Goal: Information Seeking & Learning: Find contact information

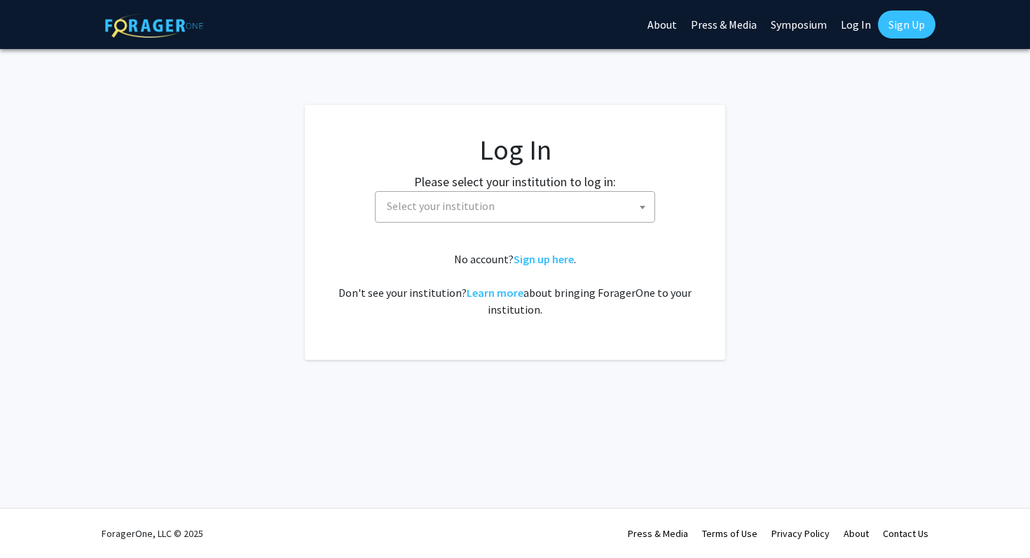
click at [532, 197] on span "Select your institution" at bounding box center [517, 206] width 273 height 29
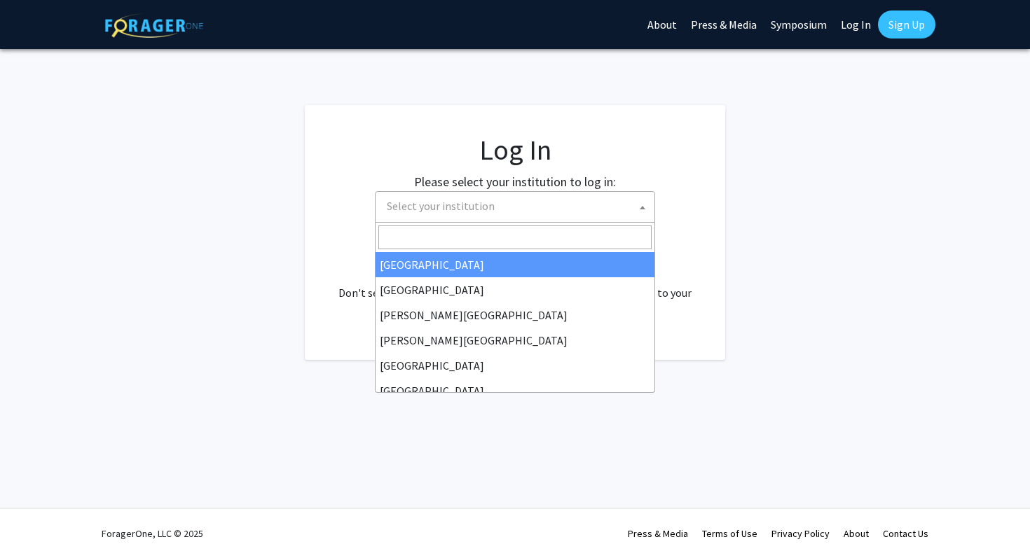
select select "34"
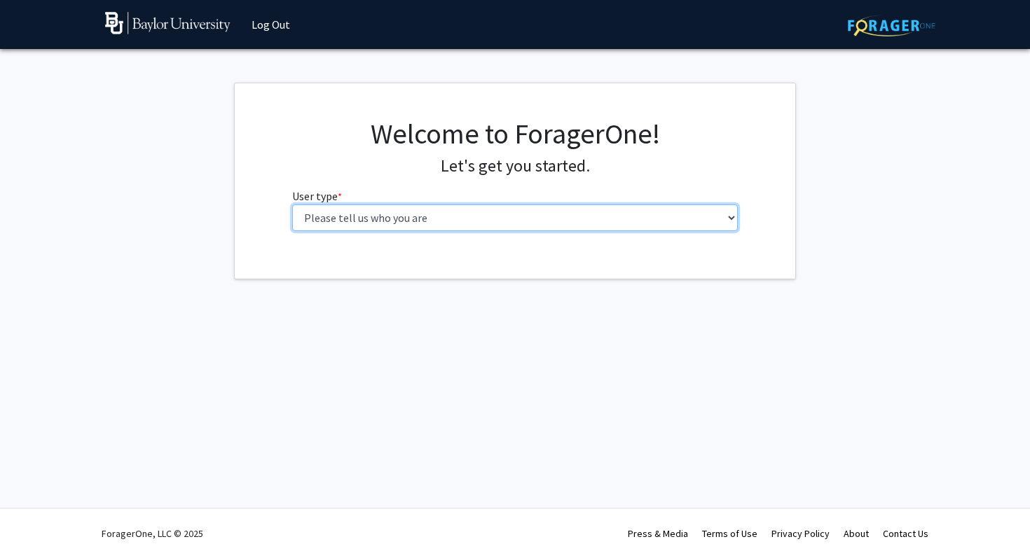
click at [372, 225] on select "Please tell us who you are Undergraduate Student Master's Student Doctoral Cand…" at bounding box center [515, 218] width 446 height 27
select select "1: undergrad"
click at [292, 205] on select "Please tell us who you are Undergraduate Student Master's Student Doctoral Cand…" at bounding box center [515, 218] width 446 height 27
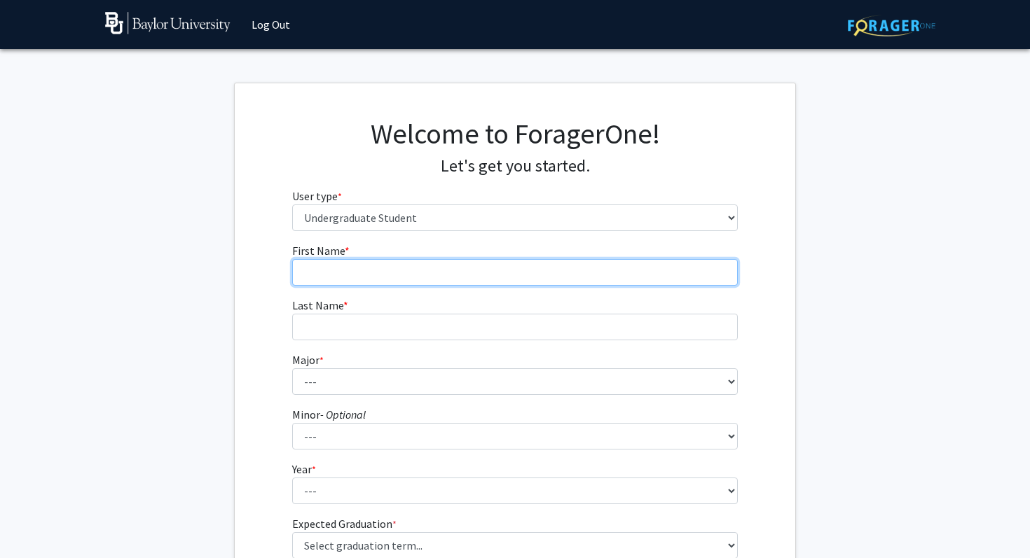
click at [354, 273] on input "First Name * required" at bounding box center [515, 272] width 446 height 27
type input "[PERSON_NAME]"
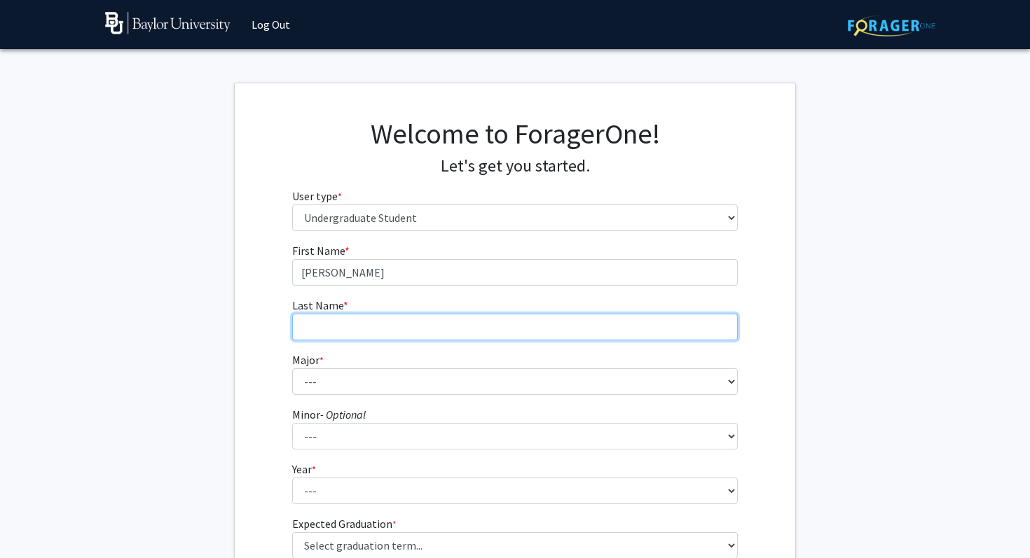
click at [363, 322] on input "Last Name * required" at bounding box center [515, 327] width 446 height 27
type input "[PERSON_NAME]"
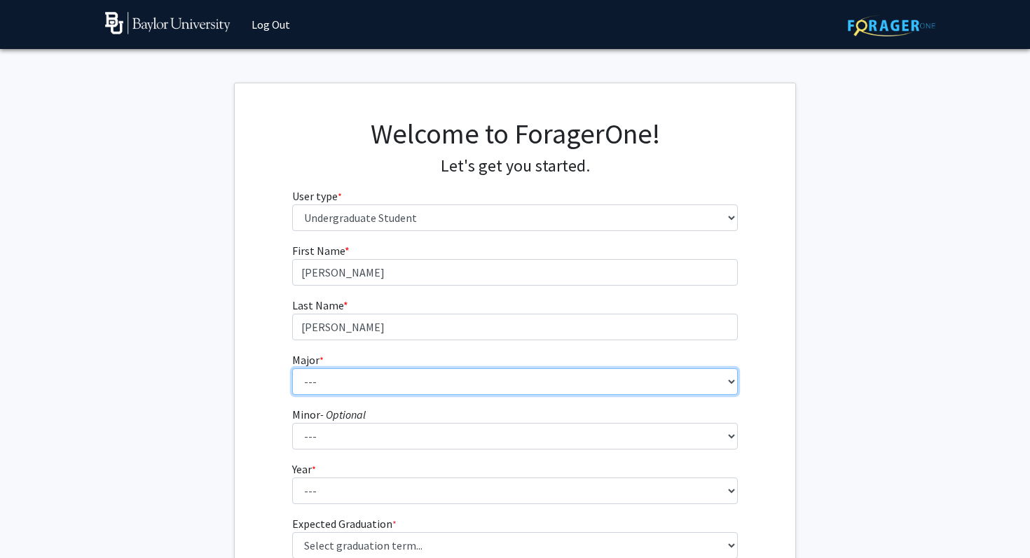
click at [351, 382] on select "--- Accounting American Studies Anthropology Apparel Design & Product Developme…" at bounding box center [515, 381] width 446 height 27
select select "96: 2761"
click at [292, 368] on select "--- Accounting American Studies Anthropology Apparel Design & Product Developme…" at bounding box center [515, 381] width 446 height 27
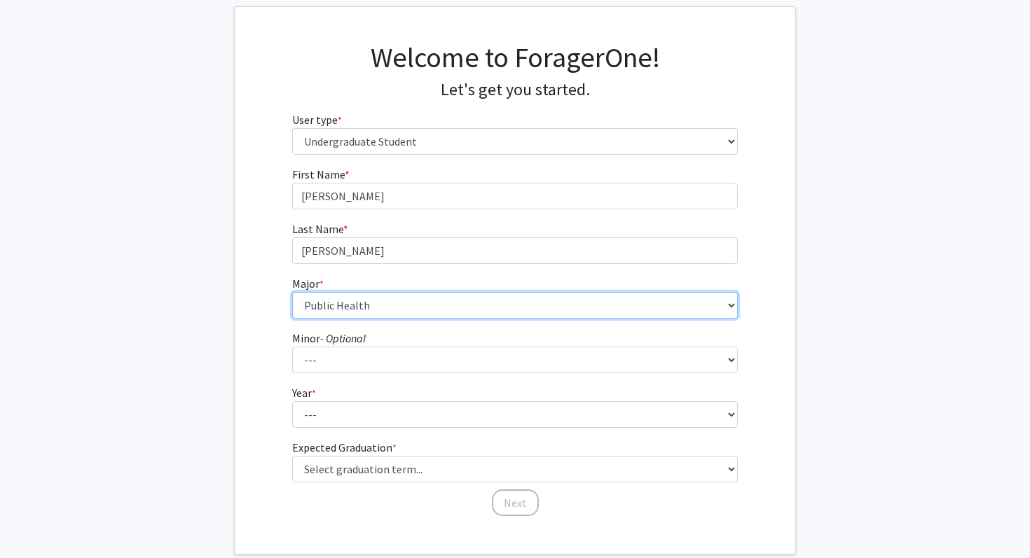
scroll to position [104, 0]
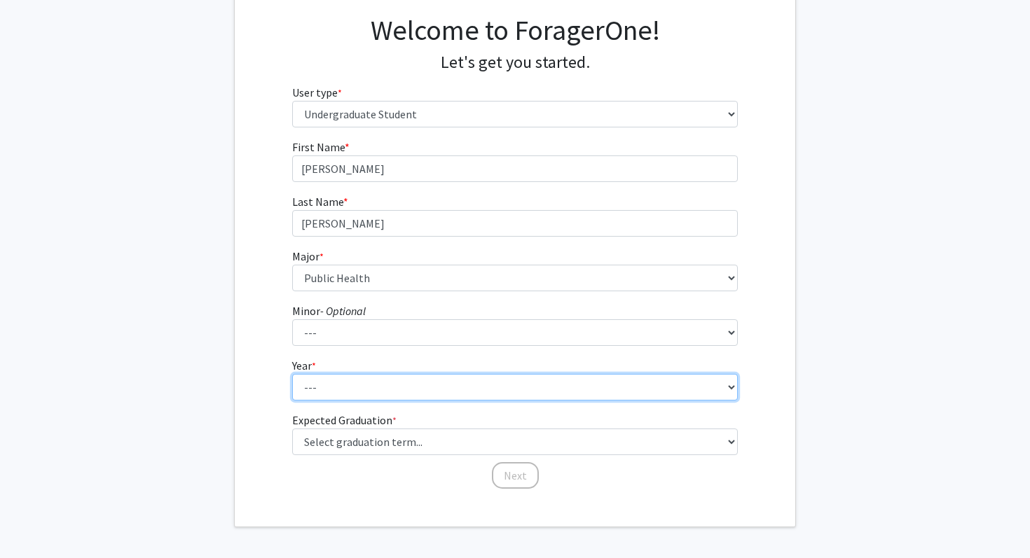
click at [338, 390] on select "--- First-year Sophomore Junior Senior Postbaccalaureate Certificate" at bounding box center [515, 387] width 446 height 27
select select "2: sophomore"
click at [292, 374] on select "--- First-year Sophomore Junior Senior Postbaccalaureate Certificate" at bounding box center [515, 387] width 446 height 27
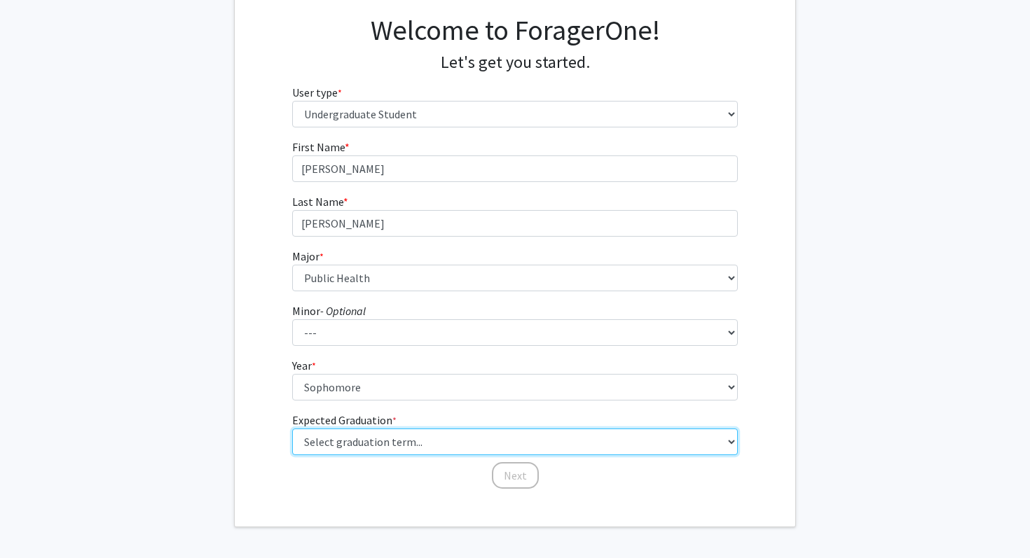
click at [334, 437] on select "Select graduation term... Spring 2025 Summer 2025 Fall 2025 Winter 2025 Spring …" at bounding box center [515, 442] width 446 height 27
select select "17: spring_2029"
click at [292, 429] on select "Select graduation term... Spring 2025 Summer 2025 Fall 2025 Winter 2025 Spring …" at bounding box center [515, 442] width 446 height 27
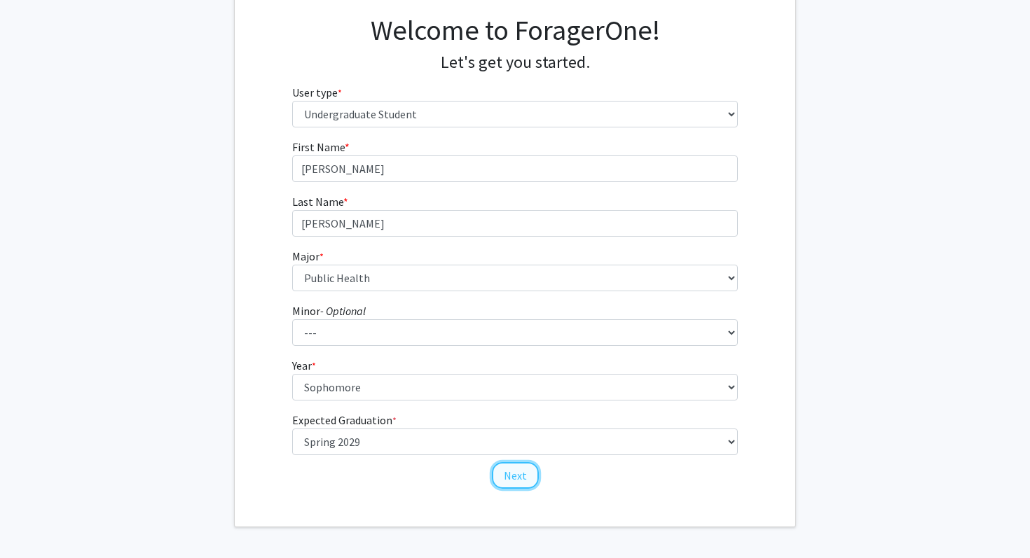
click at [514, 469] on button "Next" at bounding box center [515, 475] width 47 height 27
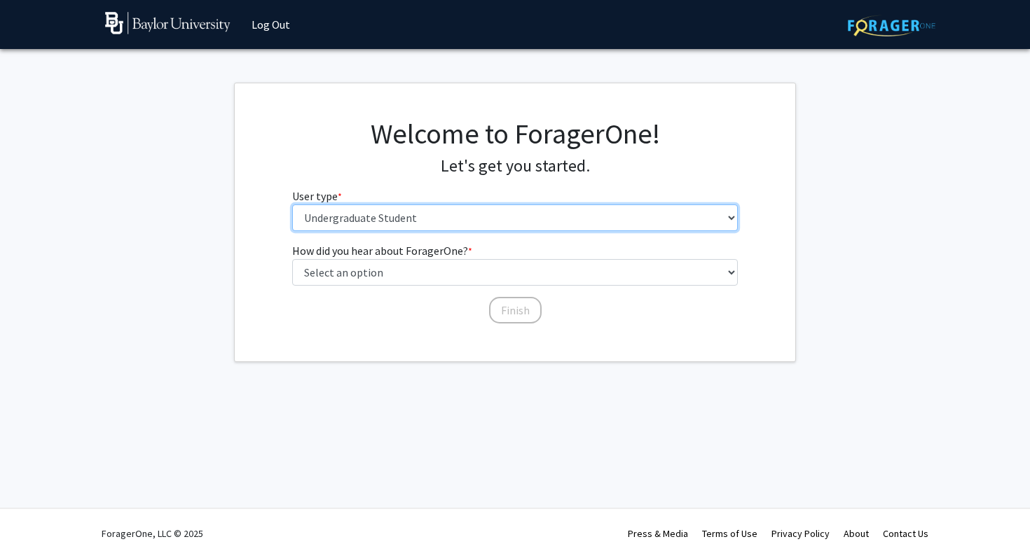
click at [468, 223] on select "Please tell us who you are Undergraduate Student Master's Student Doctoral Cand…" at bounding box center [515, 218] width 446 height 27
click at [292, 205] on select "Please tell us who you are Undergraduate Student Master's Student Doctoral Cand…" at bounding box center [515, 218] width 446 height 27
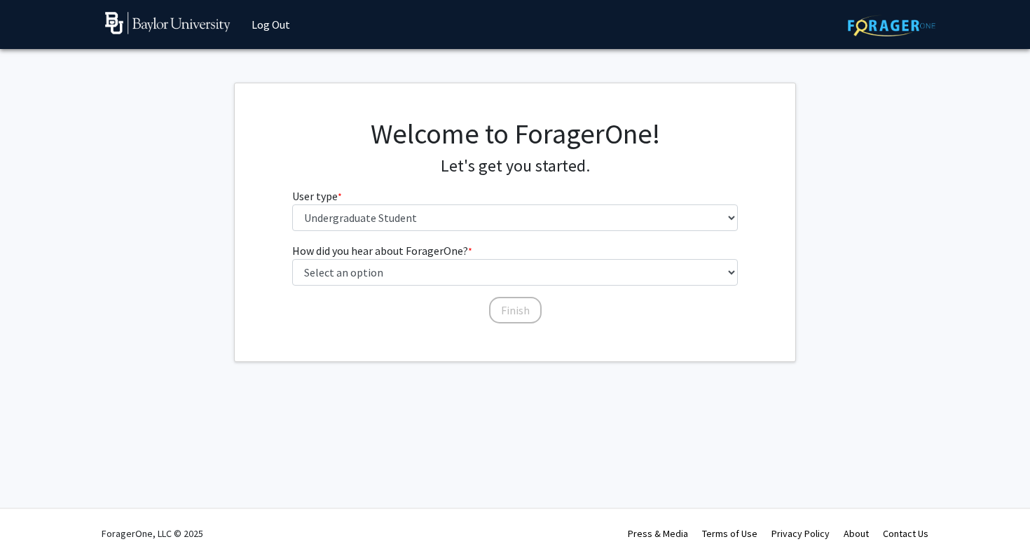
click at [264, 394] on div "Skip navigation Log Out Complete your profile × To continue, you need to make s…" at bounding box center [515, 279] width 1030 height 558
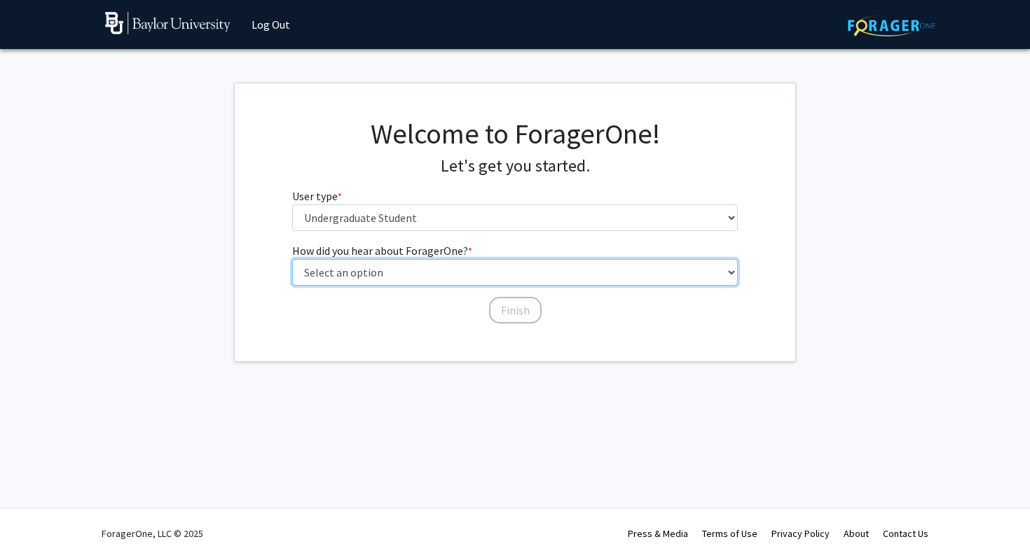
click at [363, 275] on select "Select an option Peer/student recommendation Faculty/staff recommendation Unive…" at bounding box center [515, 272] width 446 height 27
select select "1: peer_recommendation"
click at [292, 259] on select "Select an option Peer/student recommendation Faculty/staff recommendation Unive…" at bounding box center [515, 272] width 446 height 27
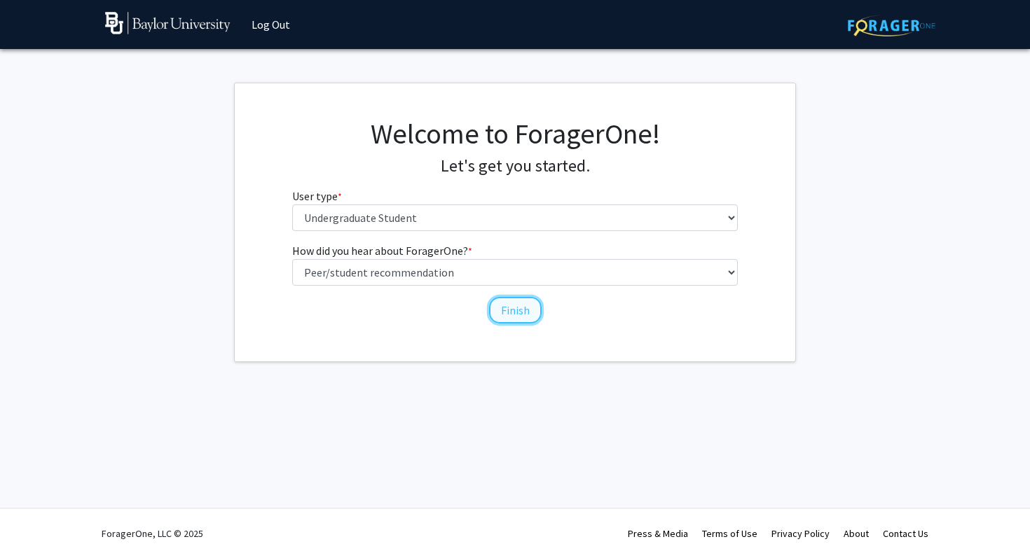
click at [504, 320] on button "Finish" at bounding box center [515, 310] width 53 height 27
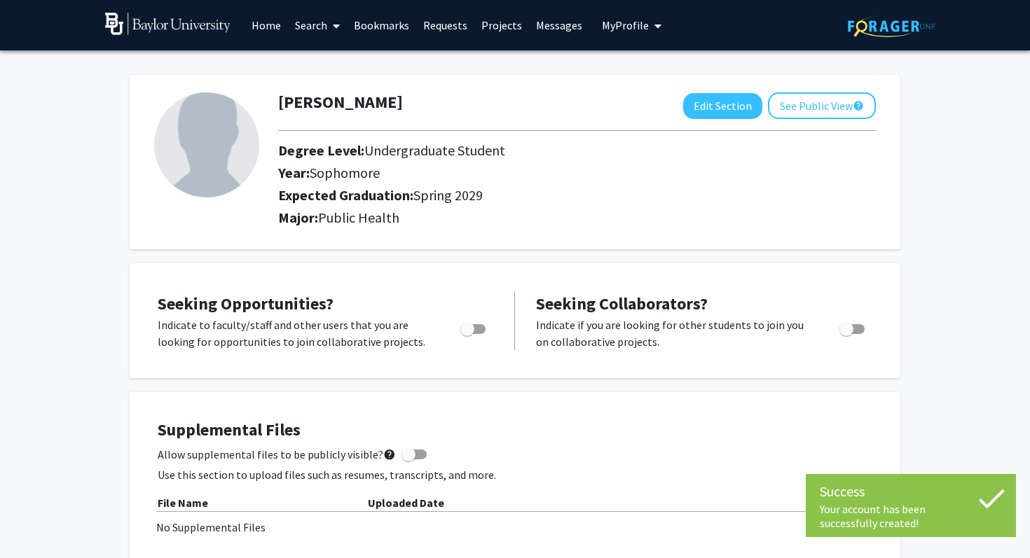
click at [989, 502] on icon at bounding box center [991, 498] width 35 height 35
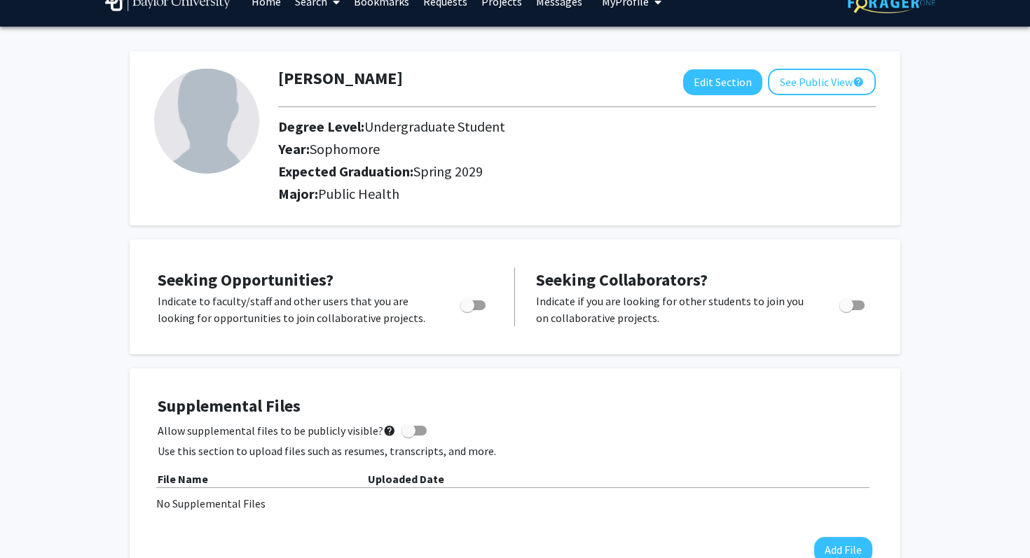
scroll to position [25, 0]
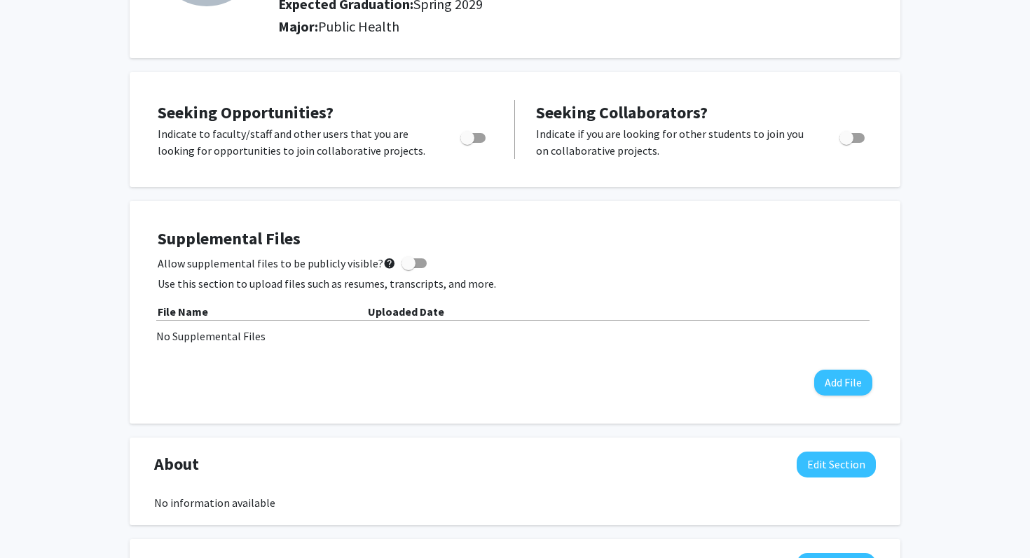
scroll to position [0, 0]
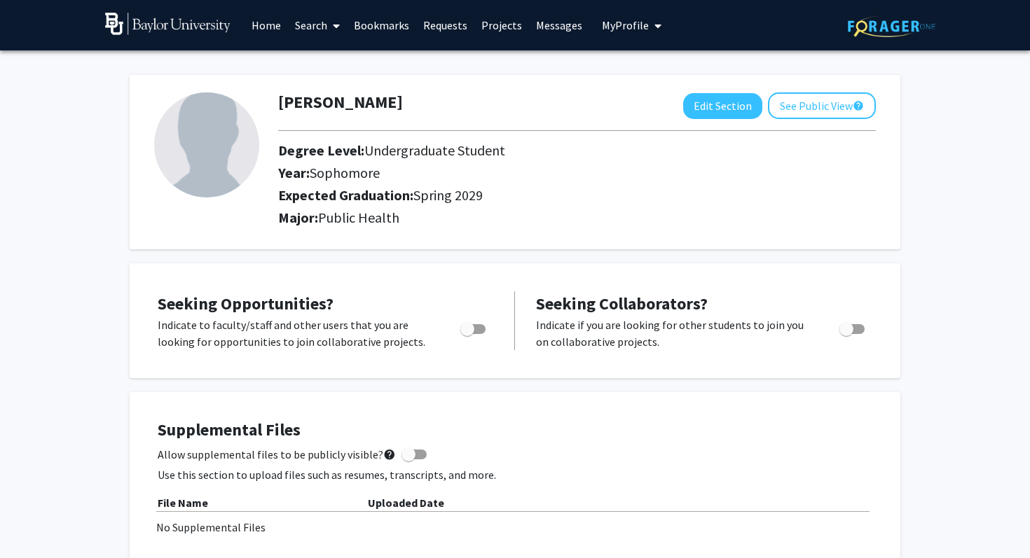
click at [314, 25] on link "Search" at bounding box center [317, 25] width 59 height 49
click at [313, 58] on span "Faculty/Staff" at bounding box center [339, 64] width 103 height 28
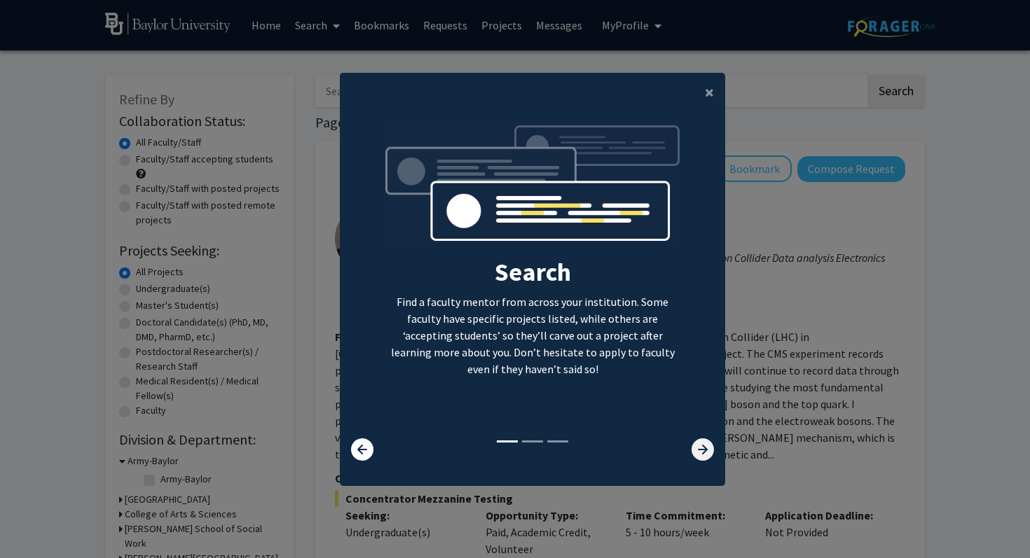
click at [695, 450] on icon at bounding box center [702, 450] width 22 height 22
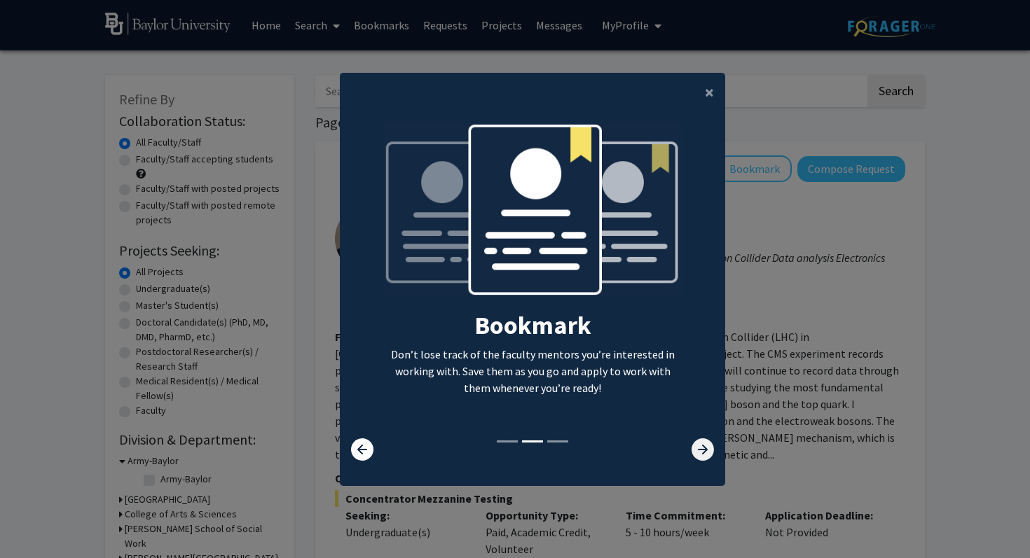
click at [703, 445] on icon at bounding box center [702, 450] width 22 height 22
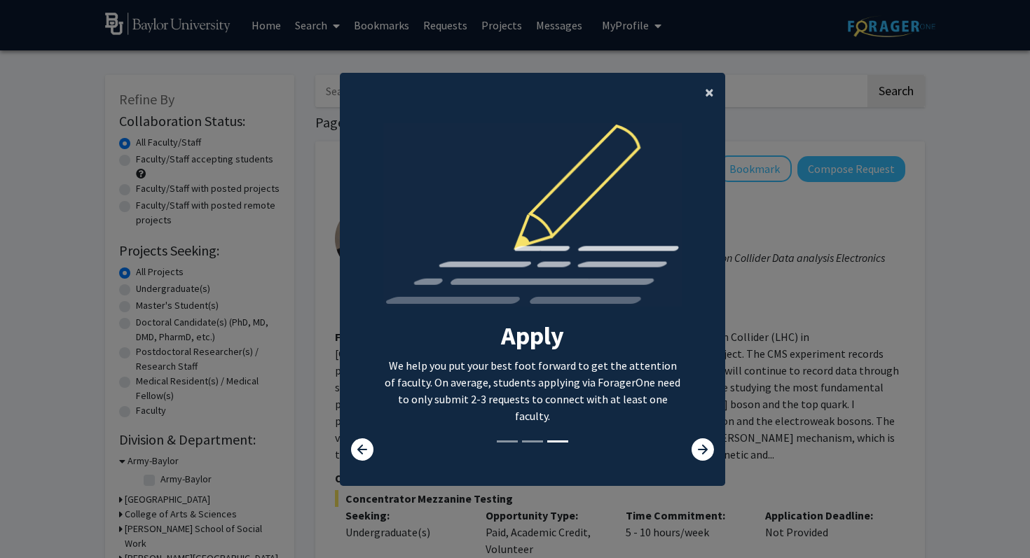
click at [708, 94] on span "×" at bounding box center [709, 92] width 9 height 22
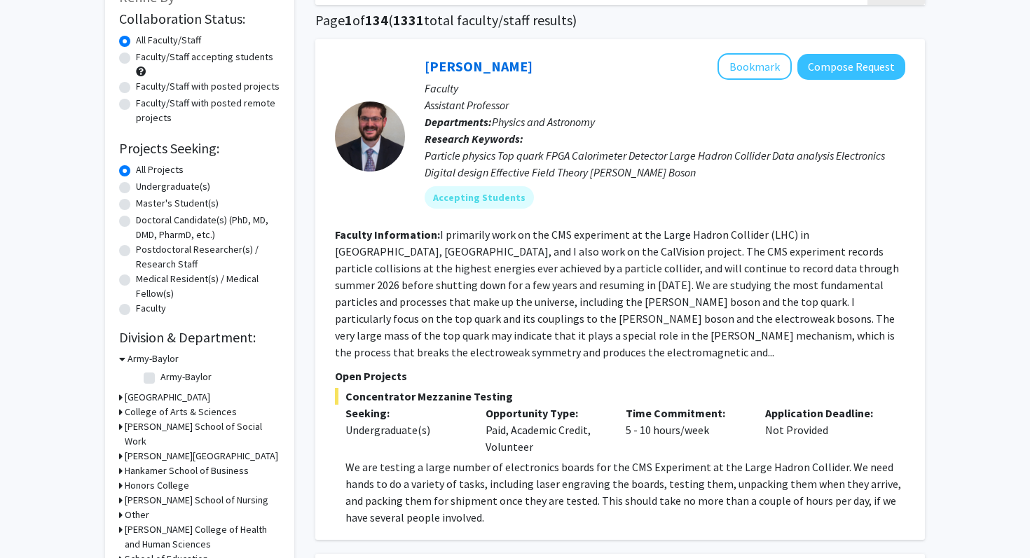
scroll to position [105, 0]
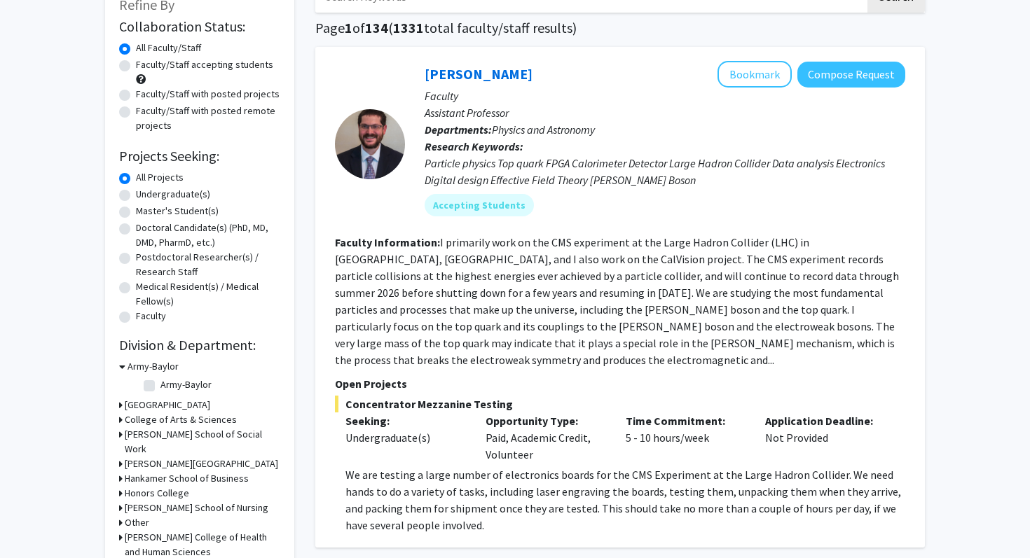
scroll to position [0, 0]
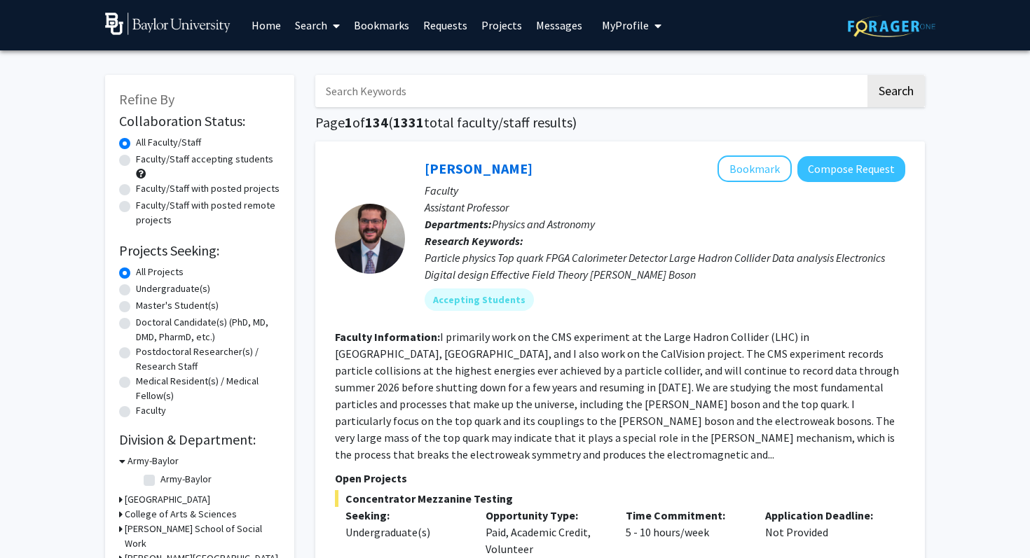
click at [136, 158] on label "Faculty/Staff accepting students" at bounding box center [204, 159] width 137 height 15
click at [136, 158] on input "Faculty/Staff accepting students" at bounding box center [140, 156] width 9 height 9
radio input "true"
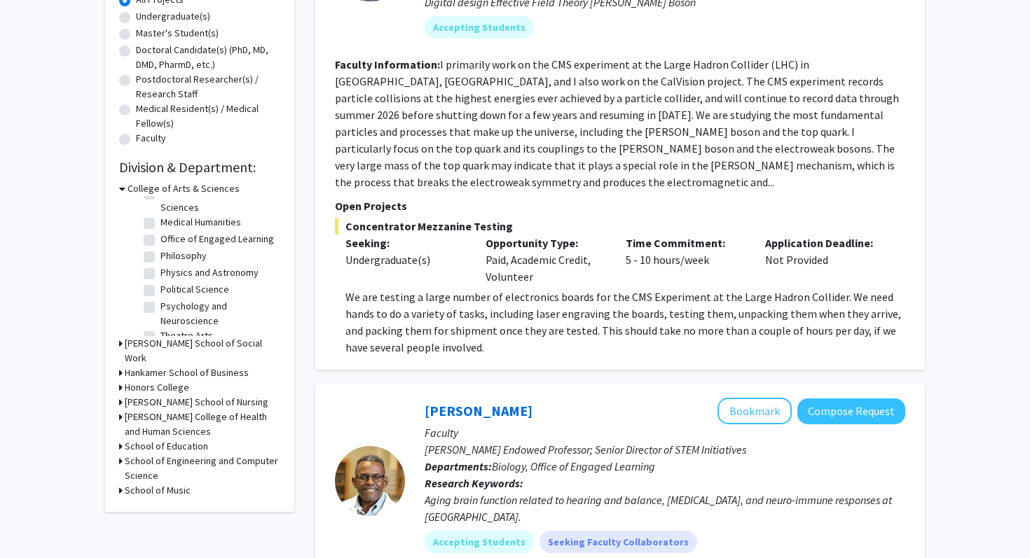
scroll to position [281, 0]
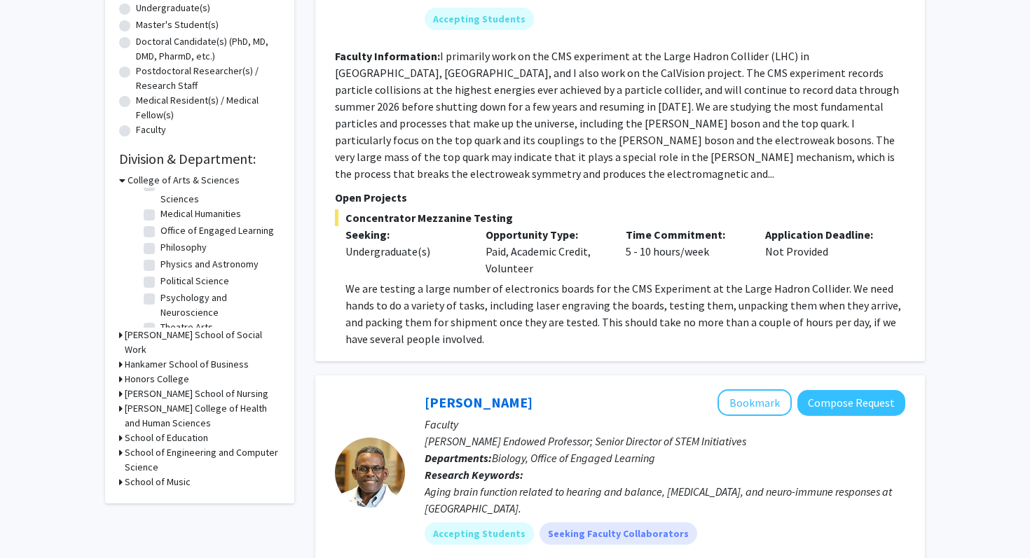
click at [130, 415] on h3 "[PERSON_NAME] College of Health and Human Sciences" at bounding box center [203, 415] width 156 height 29
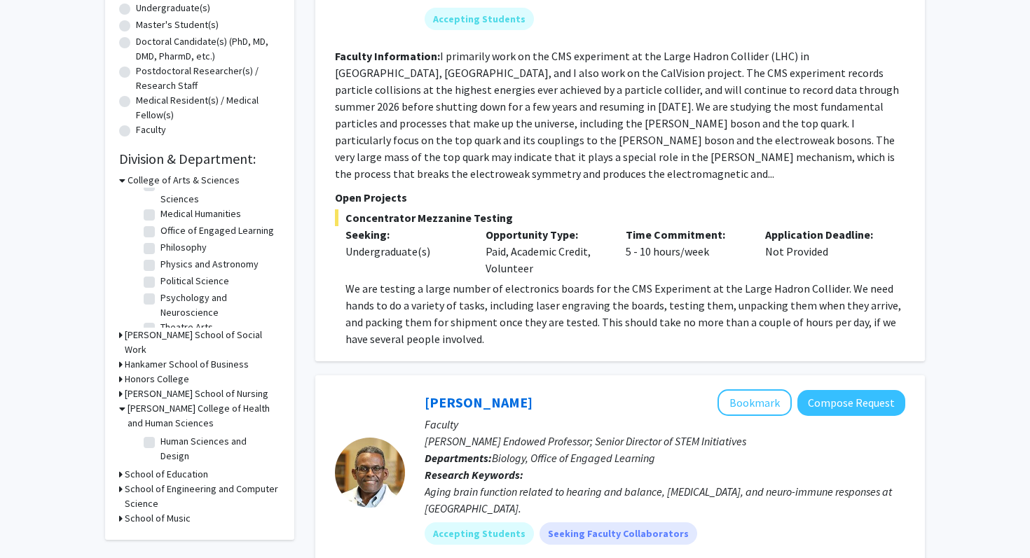
click at [160, 441] on label "Human Sciences and Design" at bounding box center [218, 448] width 116 height 29
click at [160, 441] on input "Human Sciences and Design" at bounding box center [164, 438] width 9 height 9
checkbox input "true"
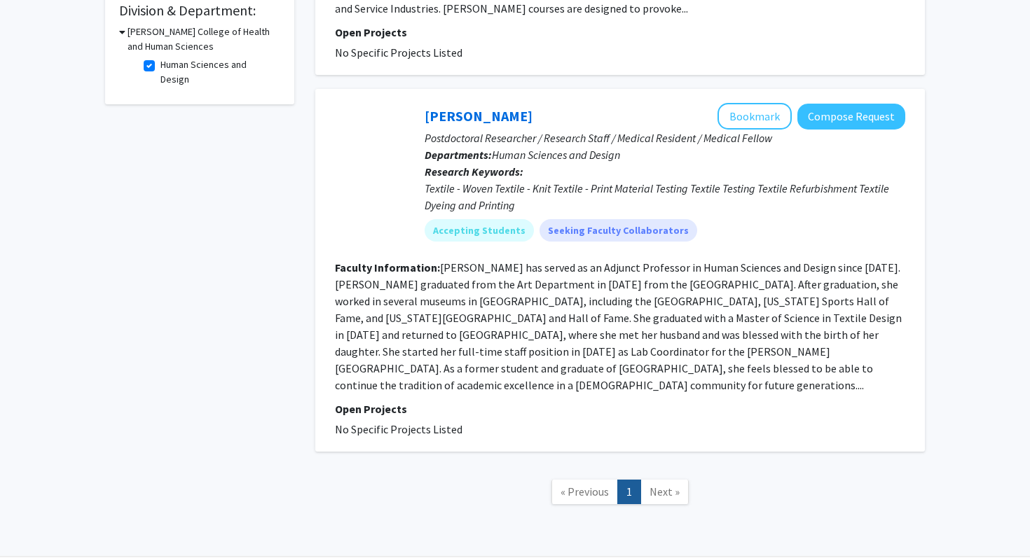
click at [311, 408] on div "Search Page 1 of 1 ( 2 total faculty/staff results) [PERSON_NAME] Compose Reque…" at bounding box center [620, 83] width 631 height 902
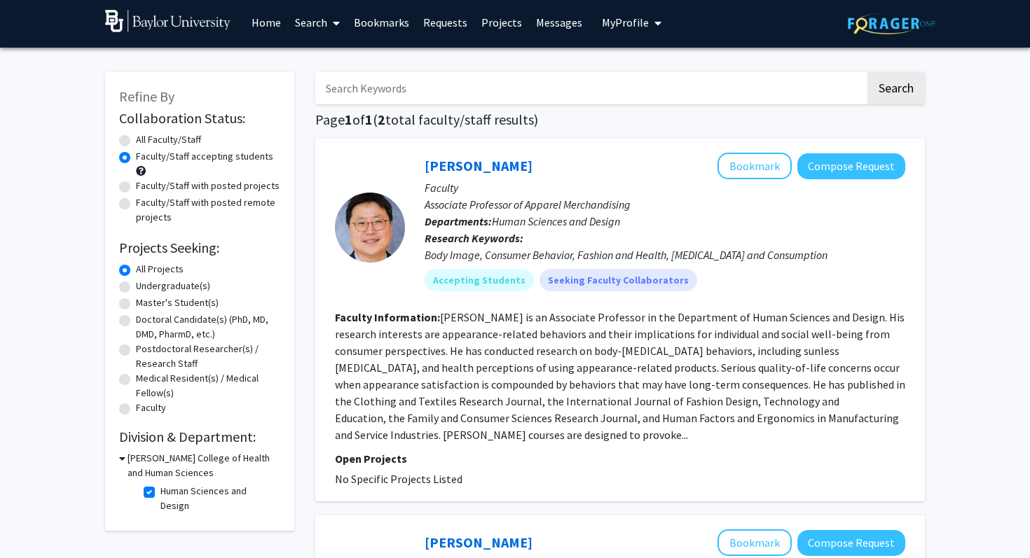
scroll to position [1, 0]
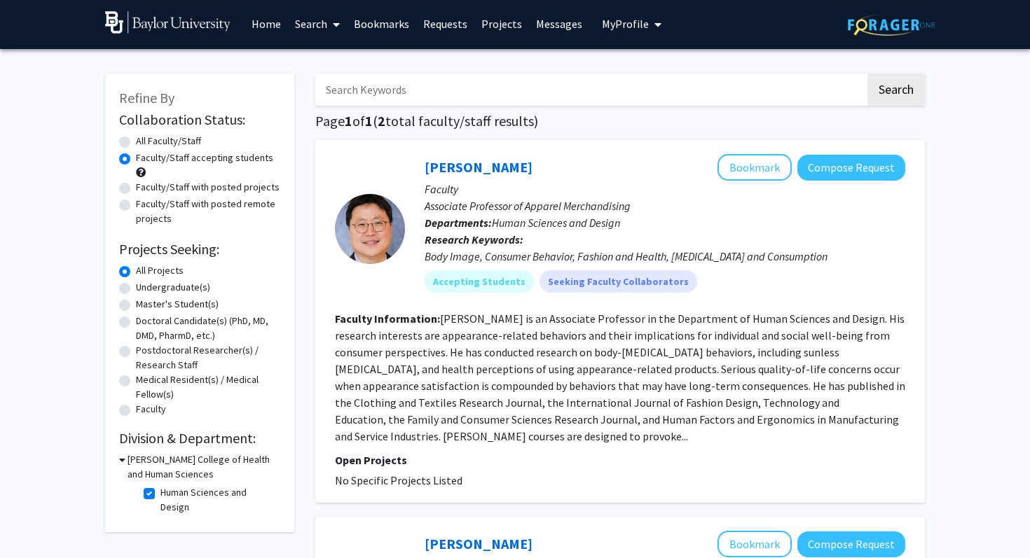
click at [160, 492] on label "Human Sciences and Design" at bounding box center [218, 499] width 116 height 29
click at [160, 492] on input "Human Sciences and Design" at bounding box center [164, 489] width 9 height 9
checkbox input "false"
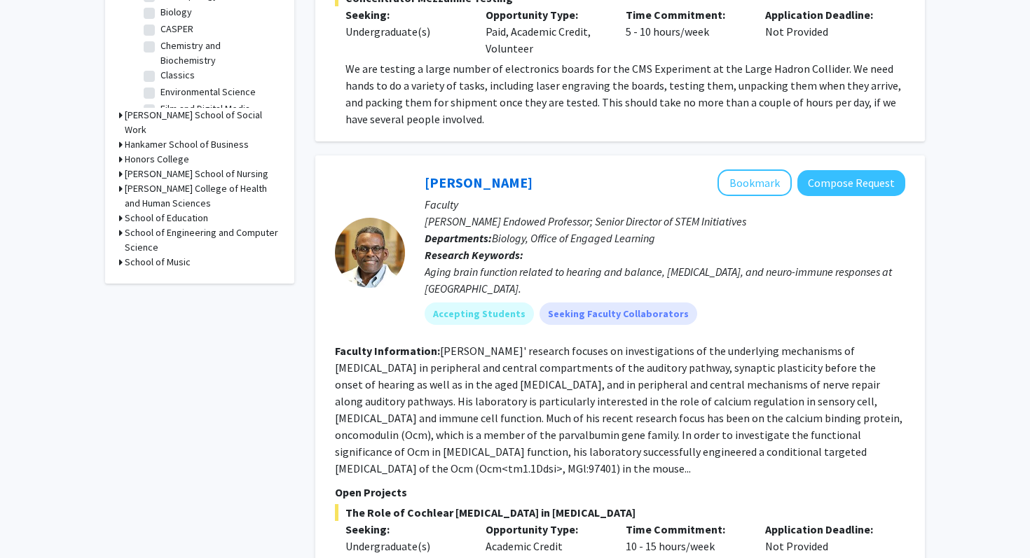
scroll to position [497, 0]
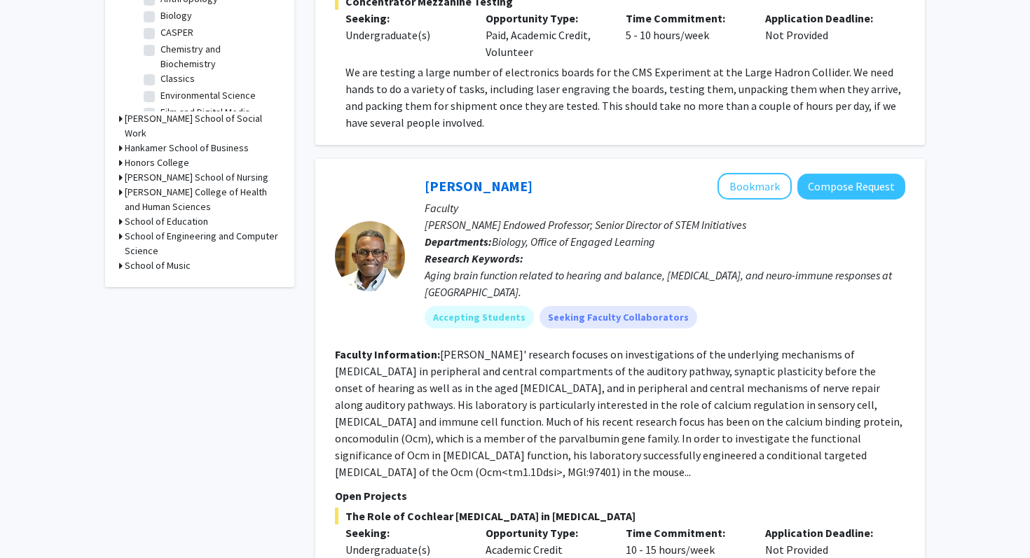
click at [183, 192] on h3 "[PERSON_NAME] College of Health and Human Sciences" at bounding box center [203, 199] width 156 height 29
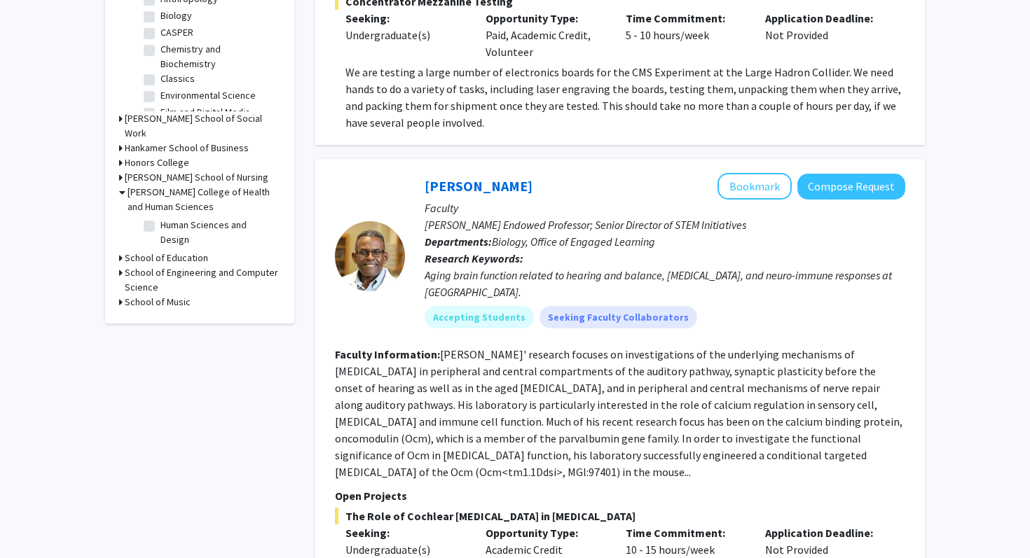
click at [164, 266] on h3 "School of Engineering and Computer Science" at bounding box center [203, 280] width 156 height 29
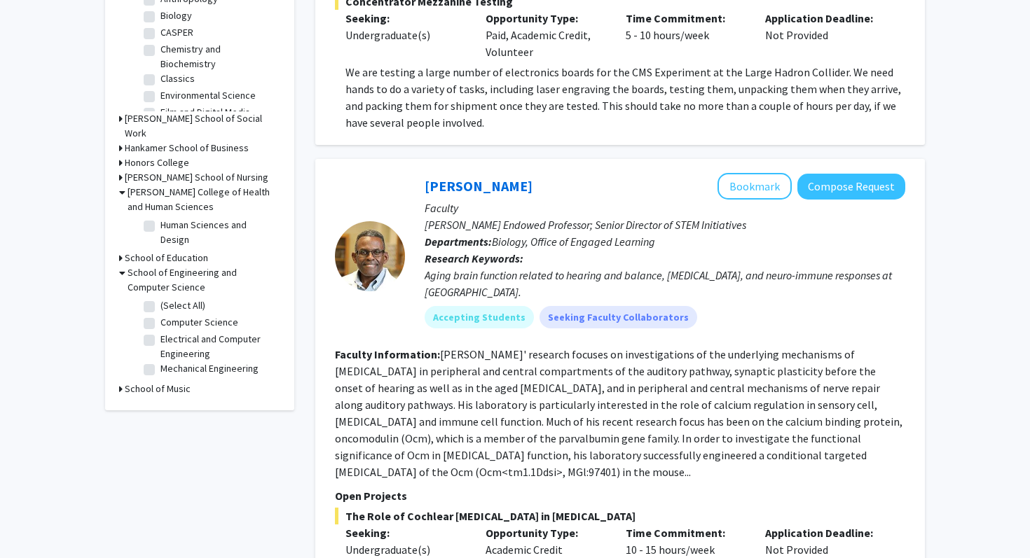
click at [163, 266] on h3 "School of Engineering and Computer Science" at bounding box center [204, 280] width 153 height 29
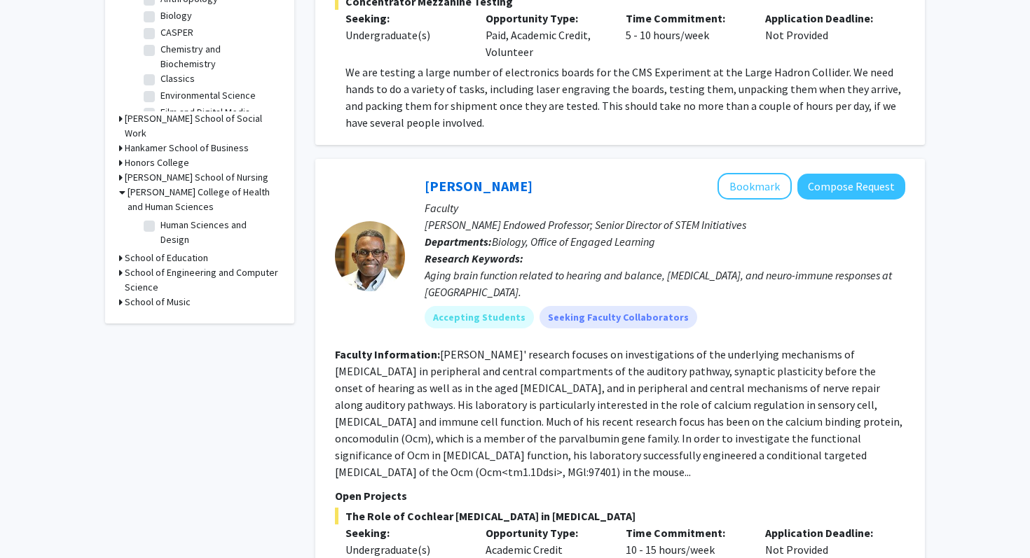
click at [155, 295] on h3 "School of Music" at bounding box center [158, 302] width 66 height 15
click at [155, 295] on h3 "School of Music" at bounding box center [161, 302] width 66 height 15
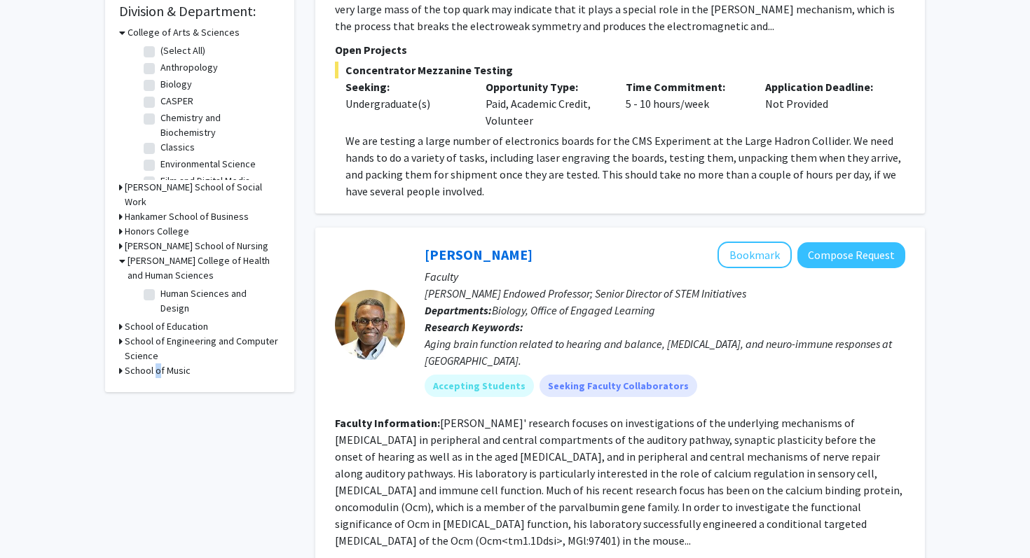
scroll to position [397, 0]
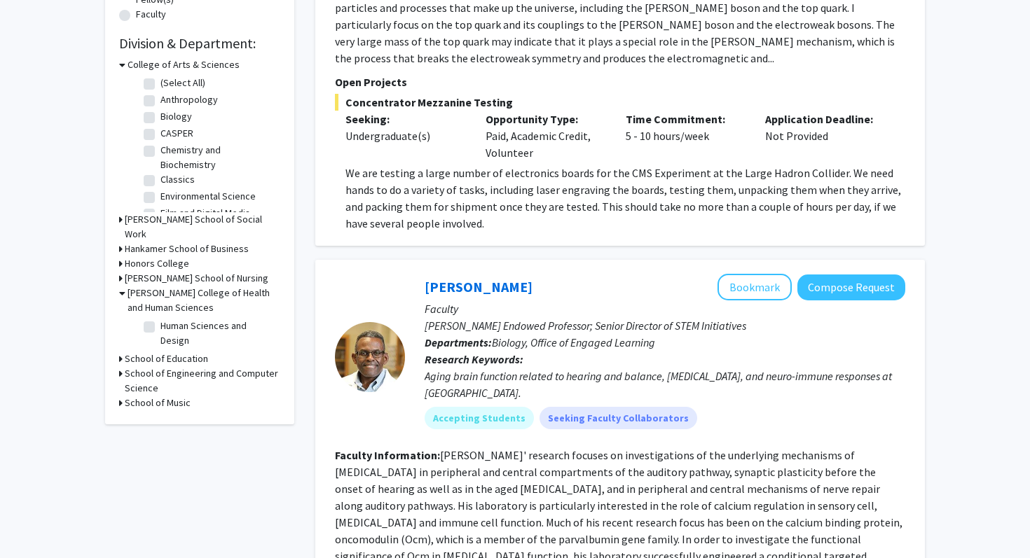
click at [172, 249] on h3 "Hankamer School of Business" at bounding box center [187, 249] width 124 height 15
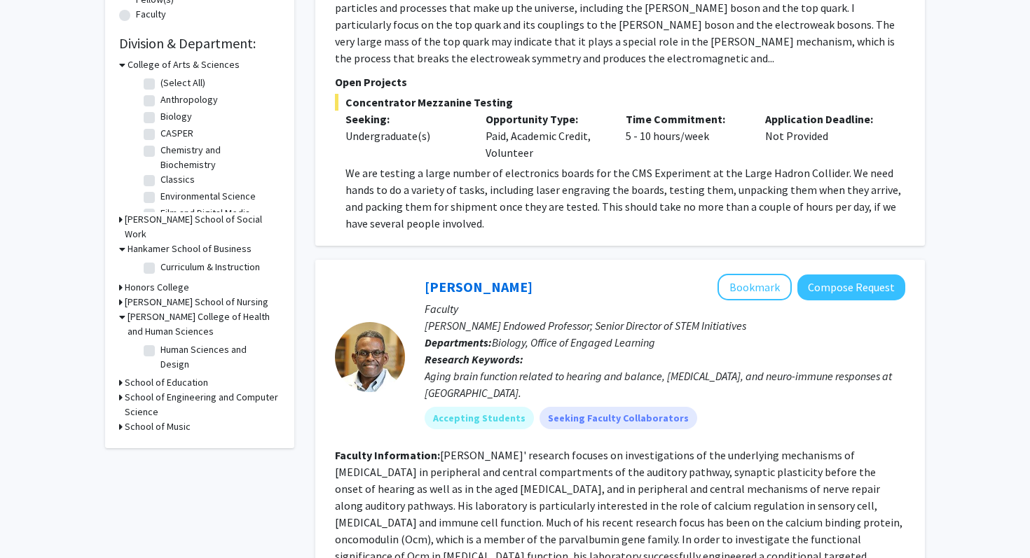
click at [172, 249] on h3 "Hankamer School of Business" at bounding box center [190, 249] width 124 height 15
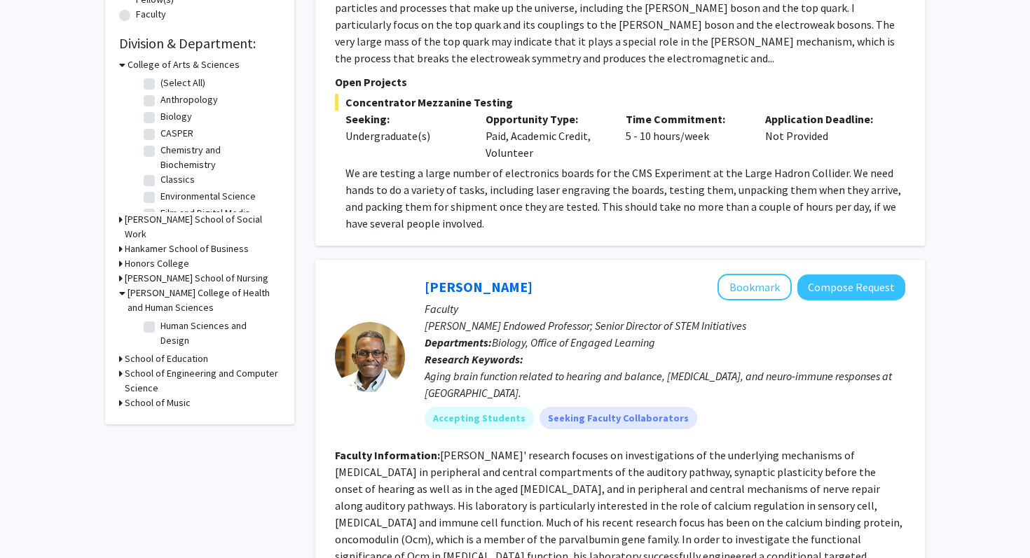
click at [167, 268] on h3 "Honors College" at bounding box center [157, 263] width 64 height 15
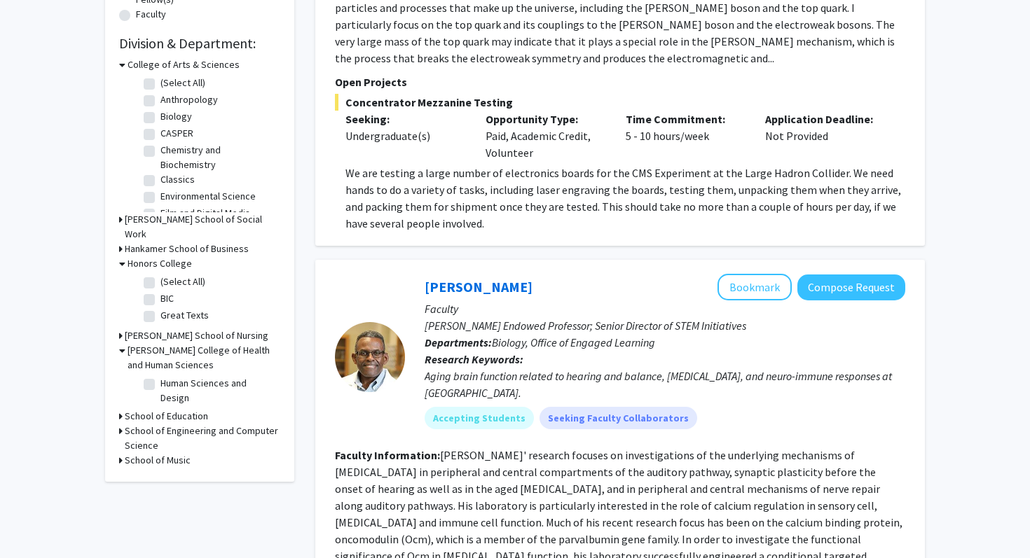
click at [167, 265] on h3 "Honors College" at bounding box center [160, 263] width 64 height 15
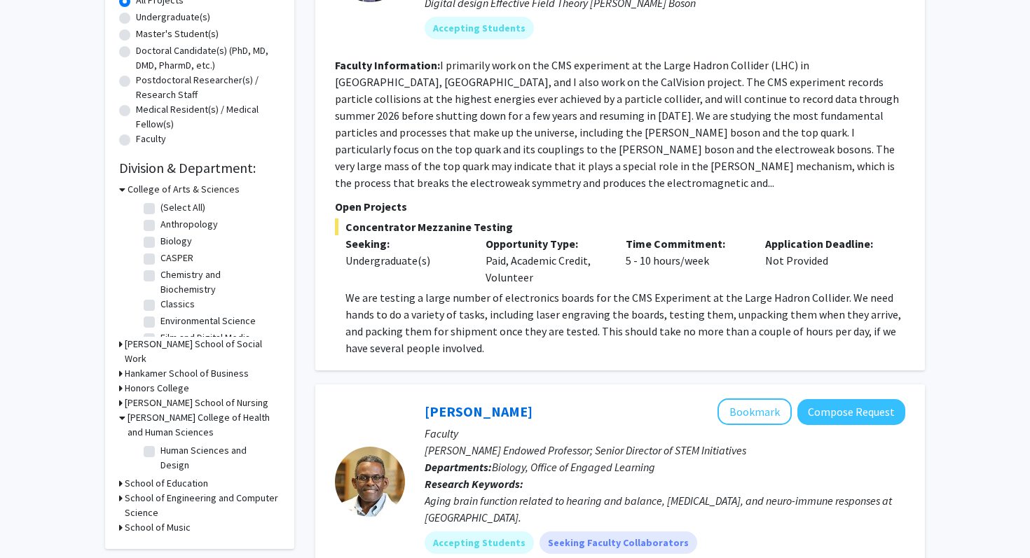
scroll to position [266, 0]
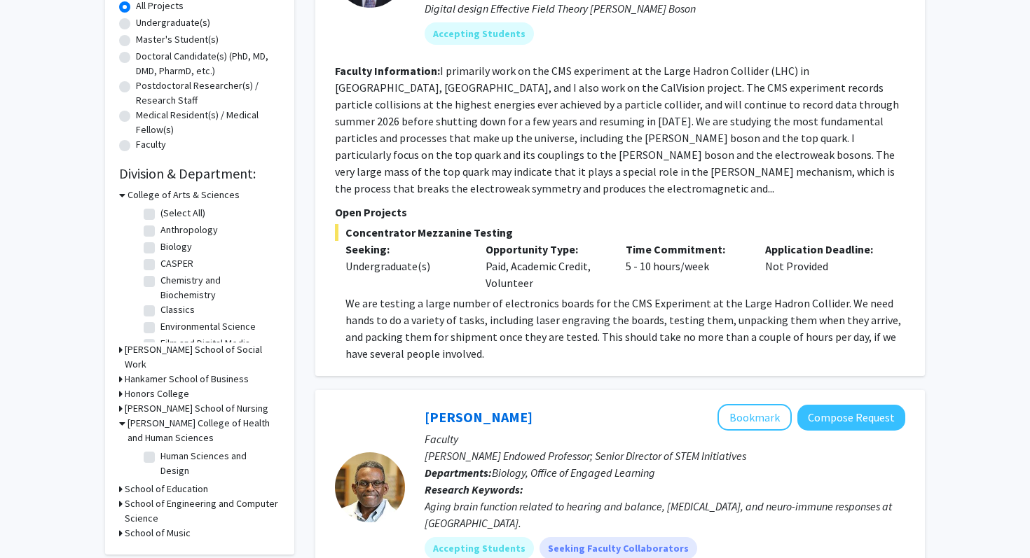
click at [193, 193] on h3 "College of Arts & Sciences" at bounding box center [184, 195] width 112 height 15
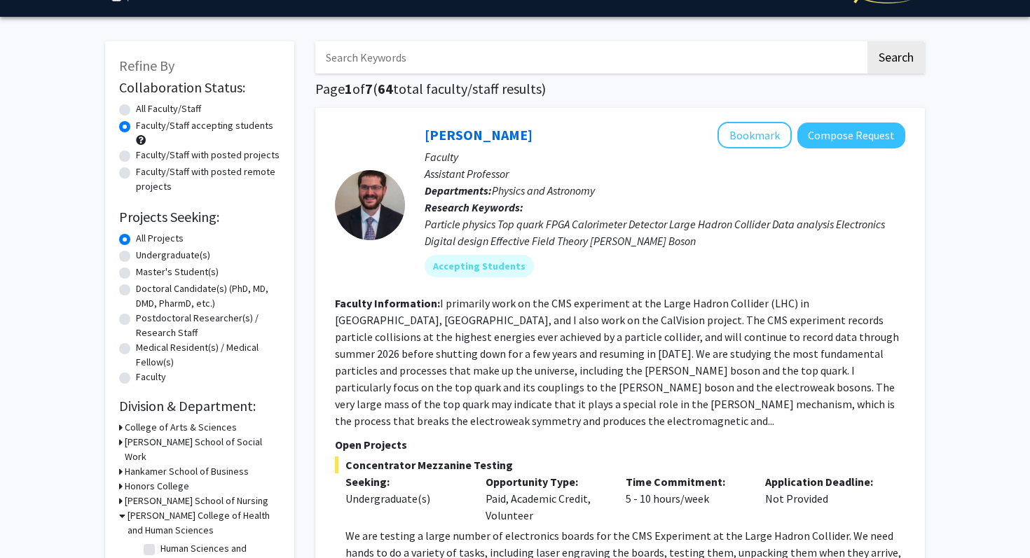
scroll to position [43, 0]
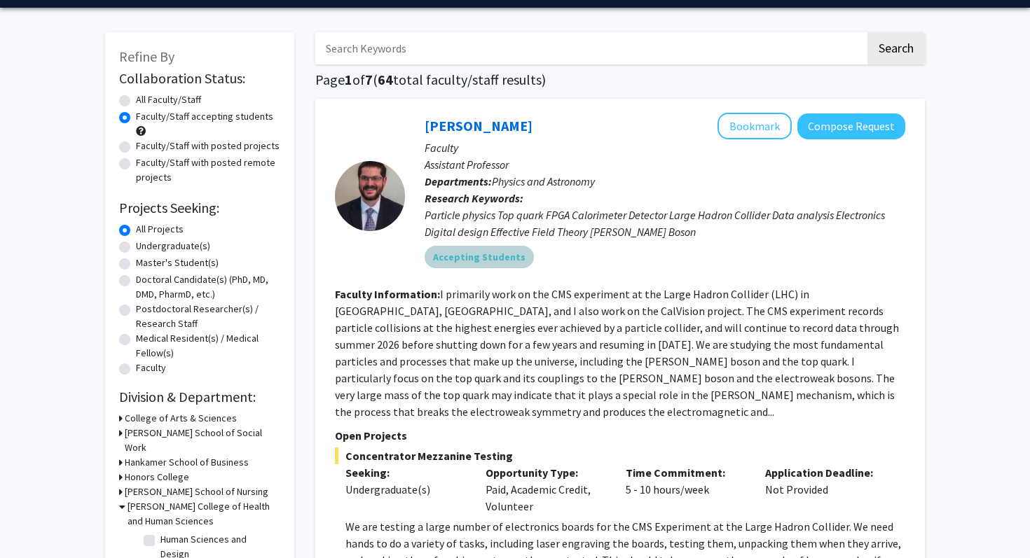
click at [647, 243] on div "Accepting Students" at bounding box center [665, 257] width 486 height 28
click at [607, 244] on div "Accepting Students" at bounding box center [665, 257] width 486 height 28
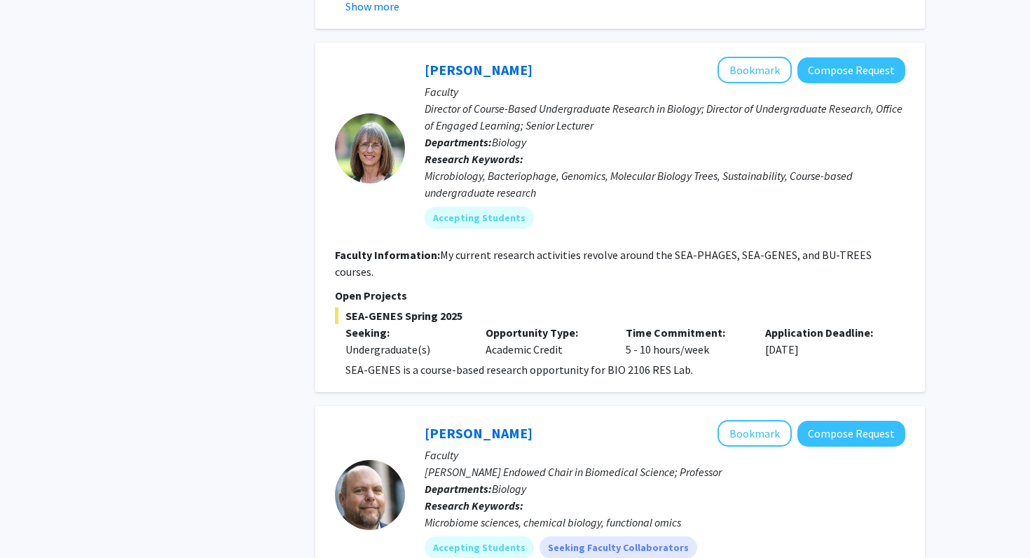
scroll to position [1951, 0]
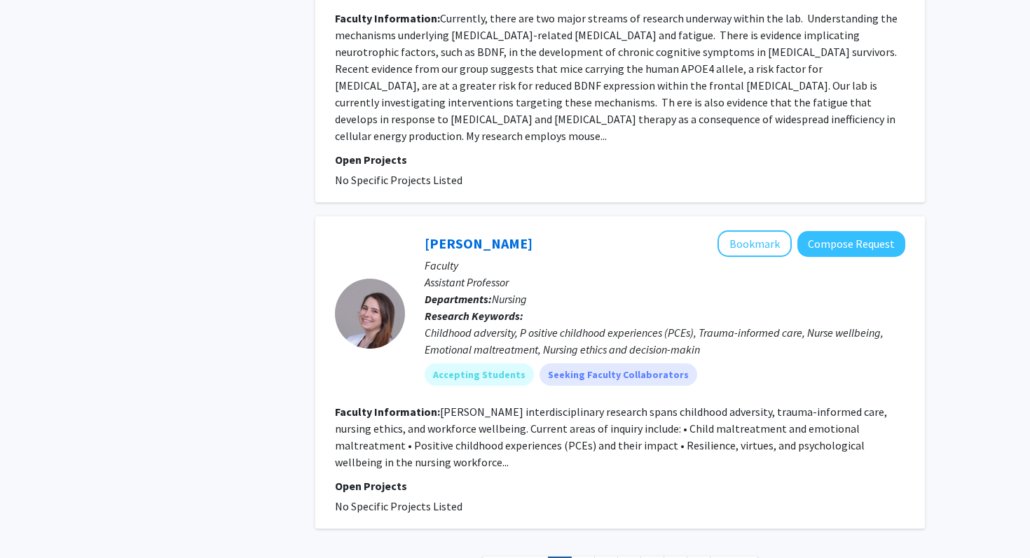
scroll to position [4961, 0]
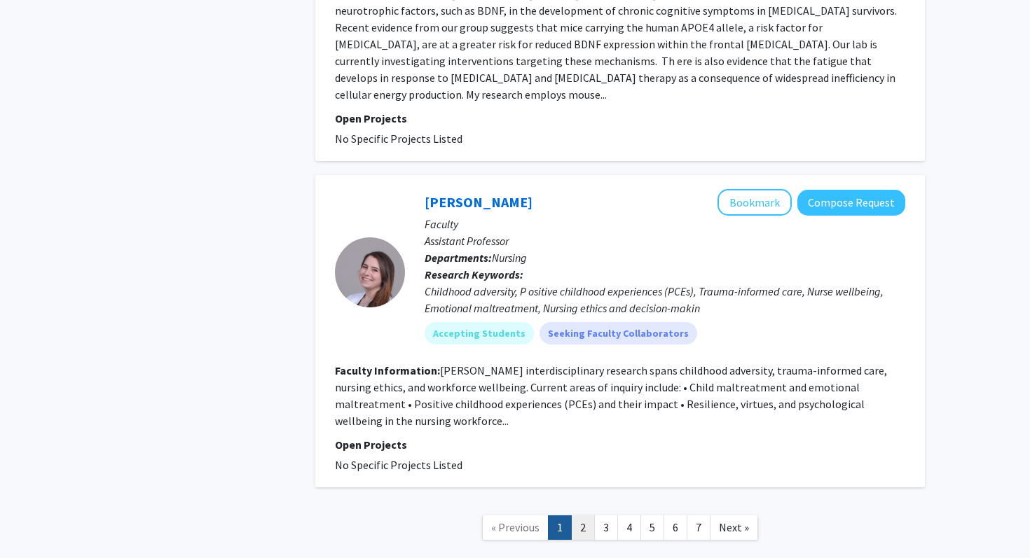
click at [585, 516] on link "2" at bounding box center [583, 528] width 24 height 25
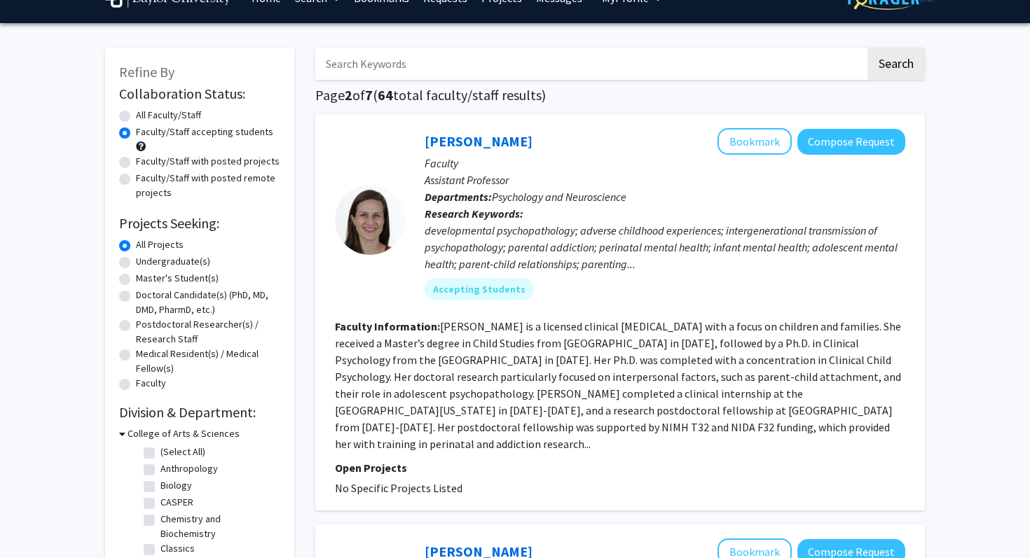
scroll to position [663, 0]
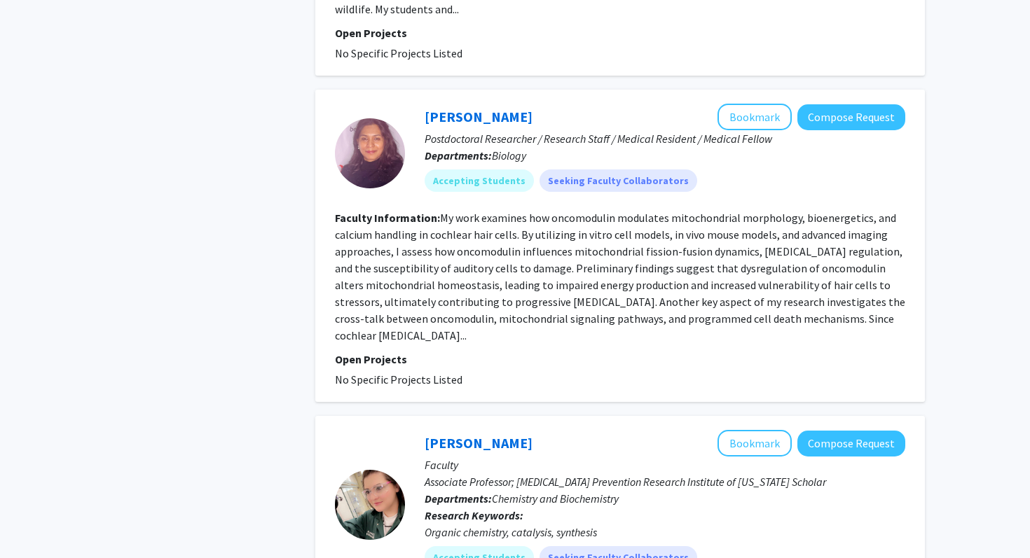
scroll to position [835, 0]
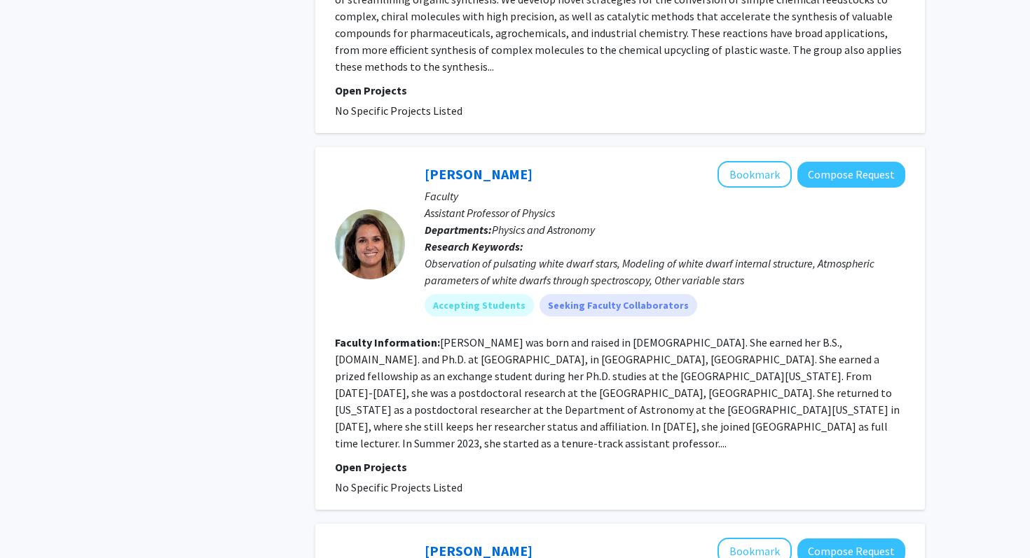
scroll to position [1489, 0]
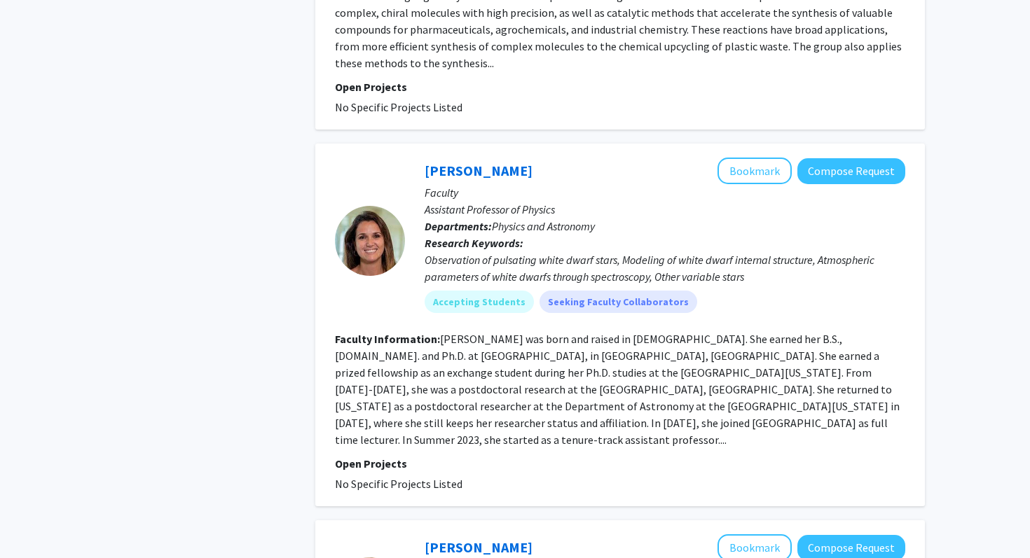
click at [289, 280] on div "Refine By Collaboration Status: Collaboration Status All Faculty/Staff Collabor…" at bounding box center [200, 463] width 210 height 3782
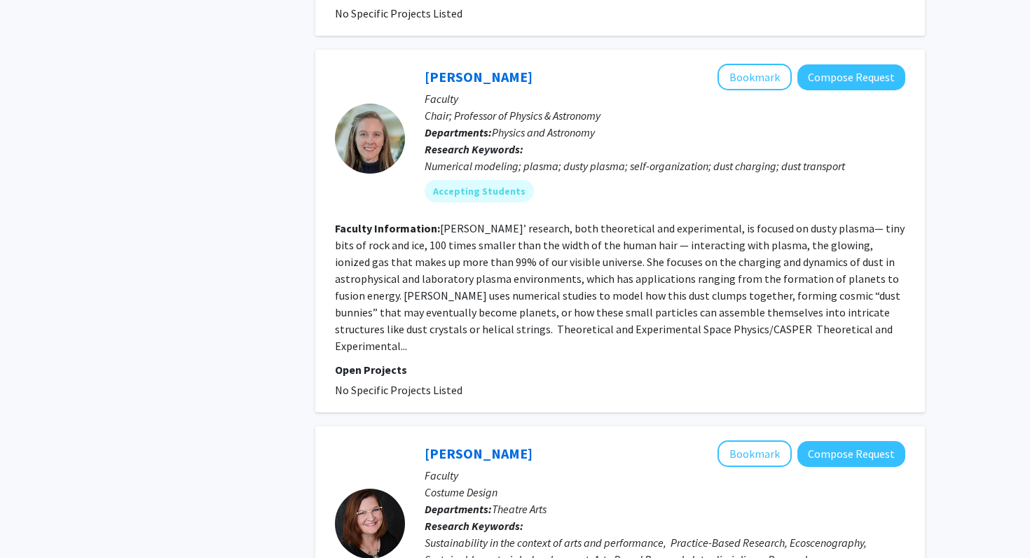
scroll to position [2645, 0]
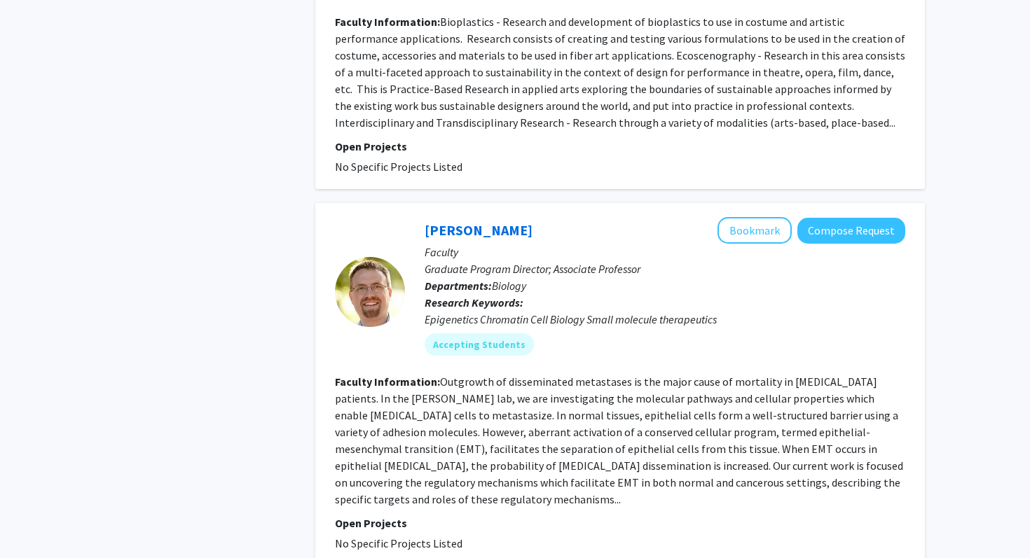
scroll to position [3212, 0]
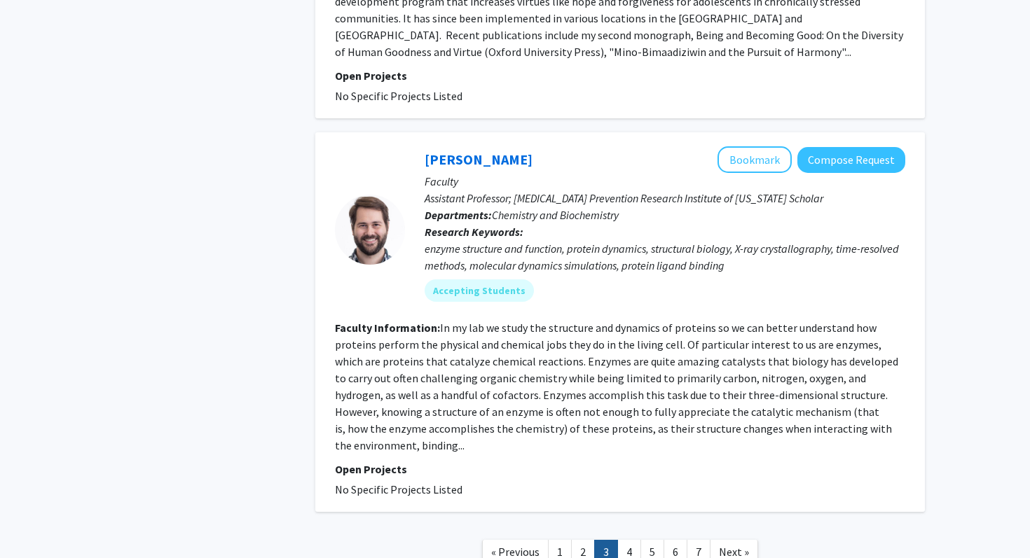
scroll to position [3493, 0]
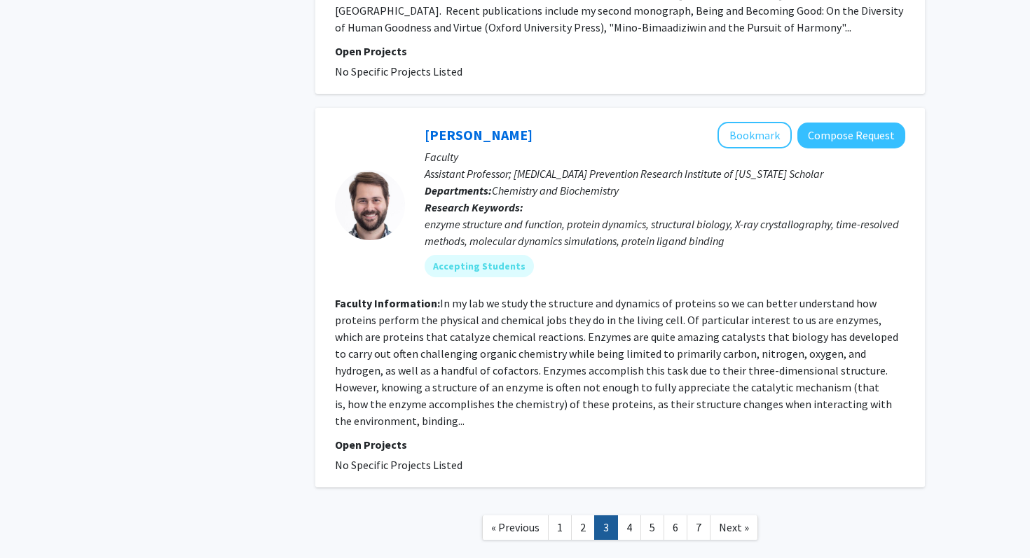
click at [628, 516] on link "4" at bounding box center [629, 528] width 24 height 25
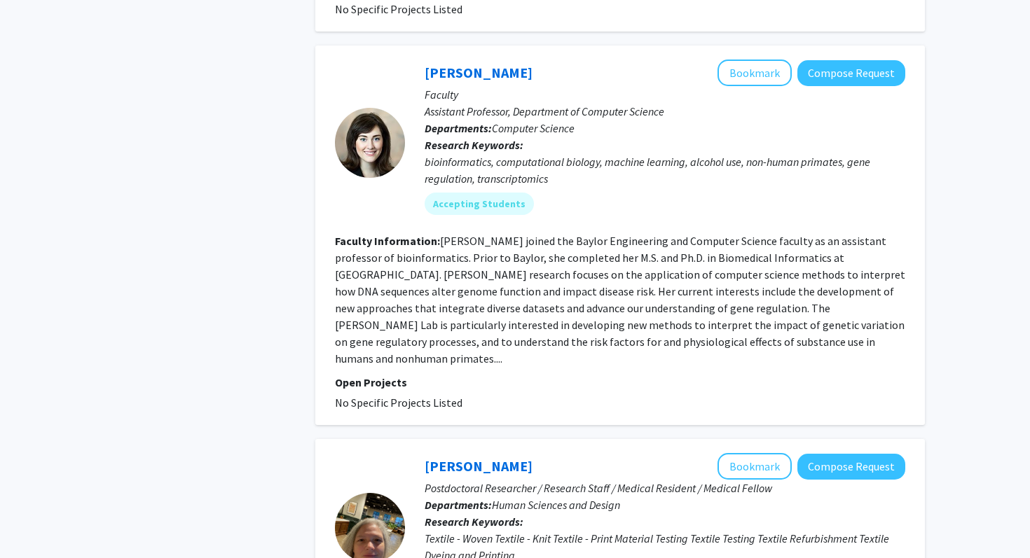
scroll to position [1194, 0]
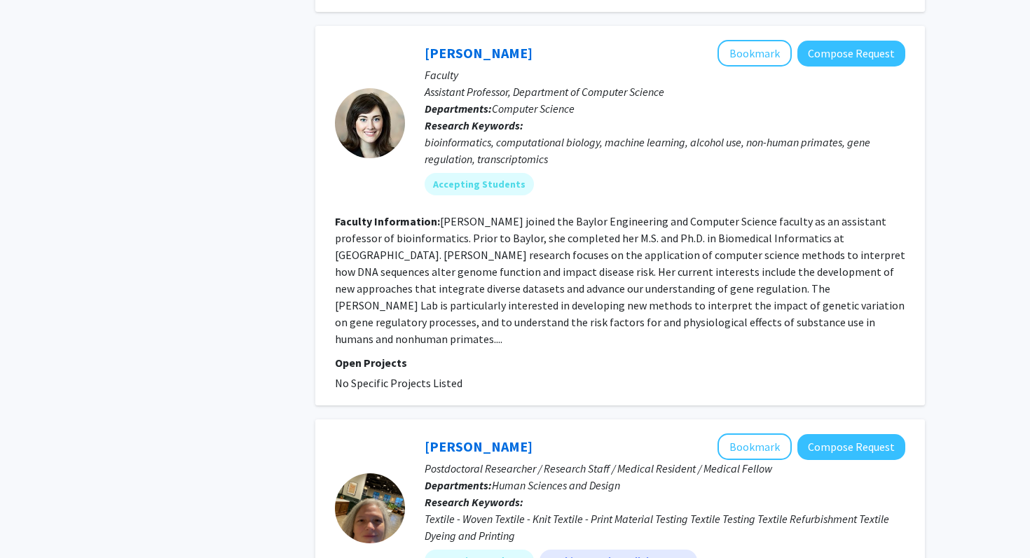
scroll to position [1209, 0]
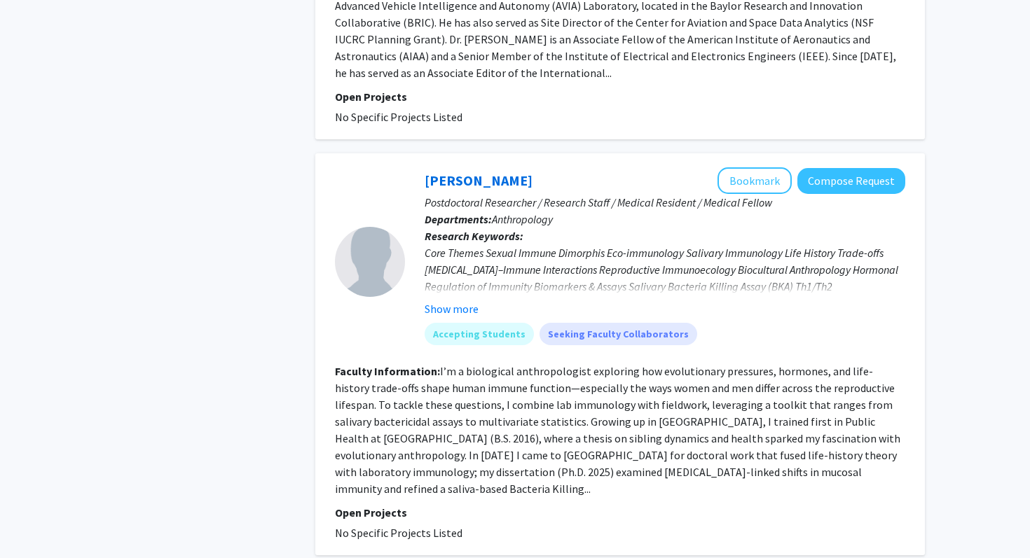
scroll to position [3478, 0]
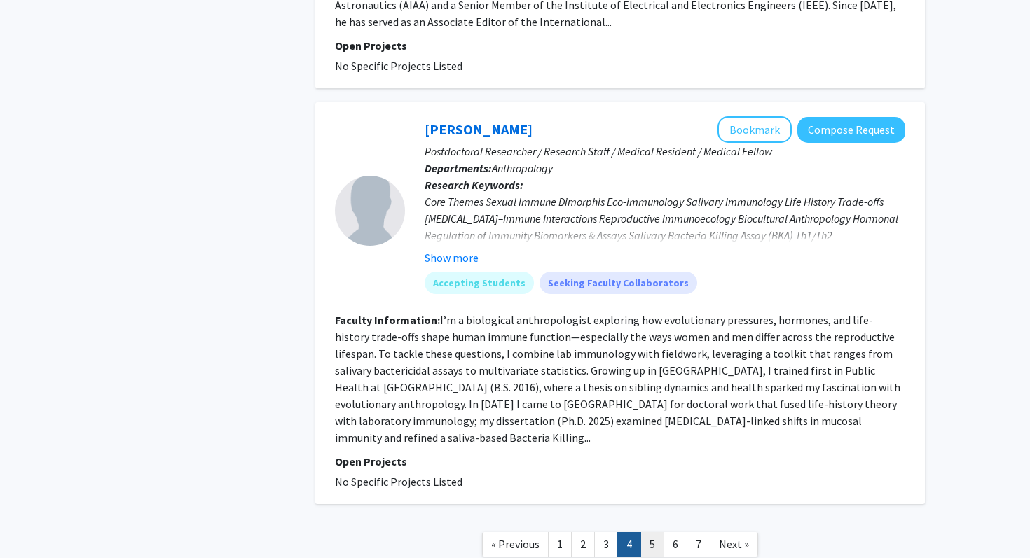
click at [653, 532] on link "5" at bounding box center [652, 544] width 24 height 25
